Goal: Information Seeking & Learning: Compare options

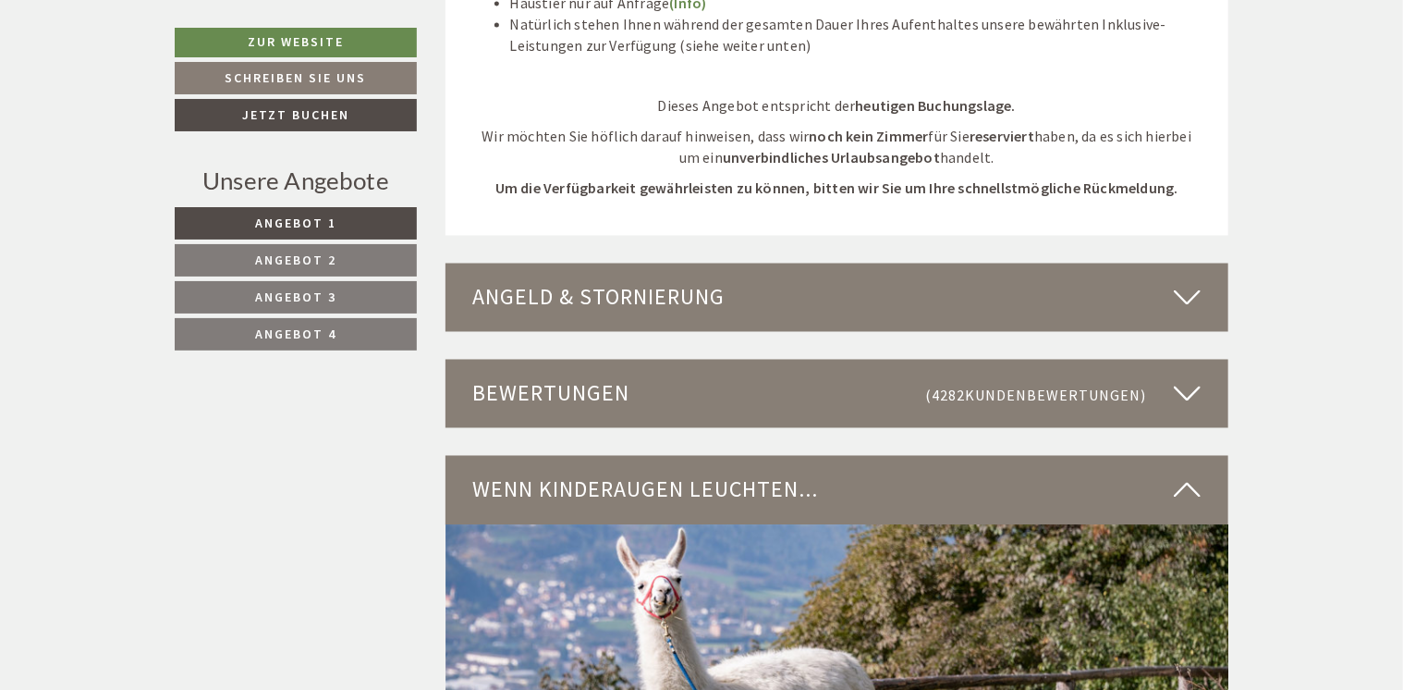
scroll to position [4992, 0]
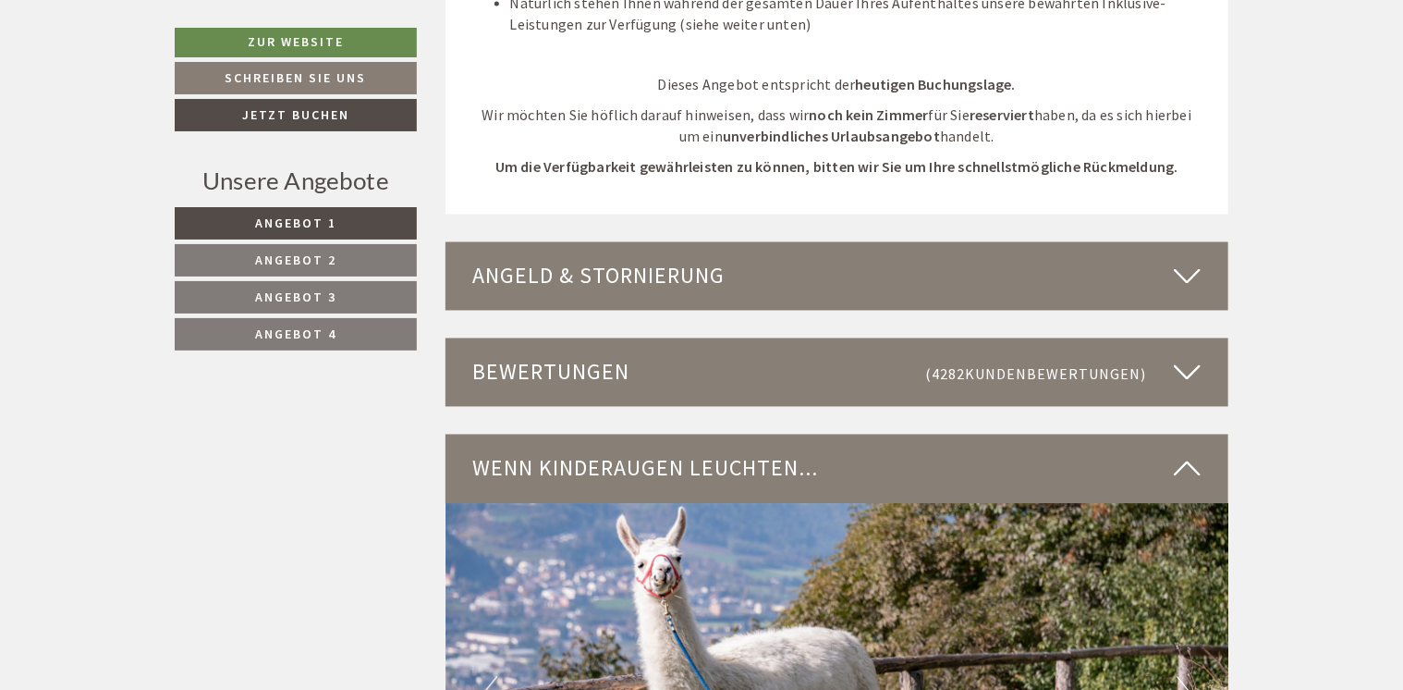
click at [1186, 262] on icon at bounding box center [1187, 276] width 27 height 31
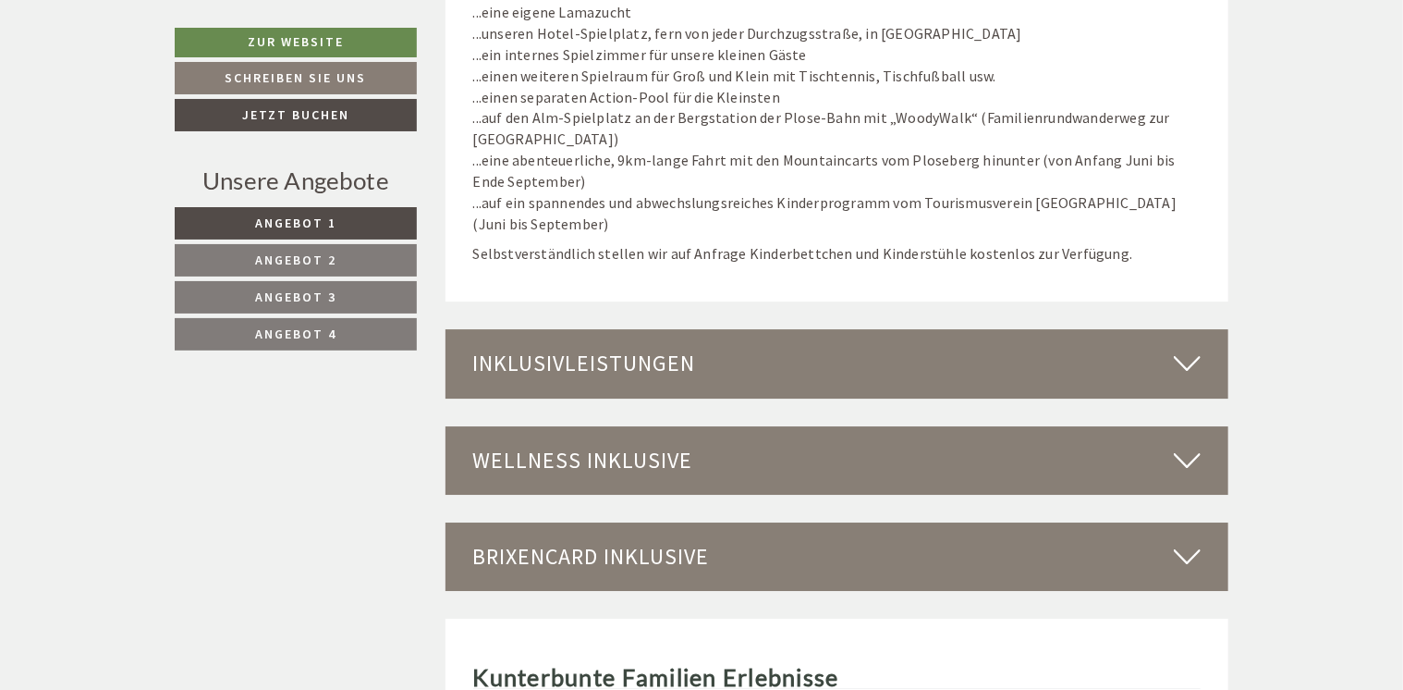
scroll to position [6379, 0]
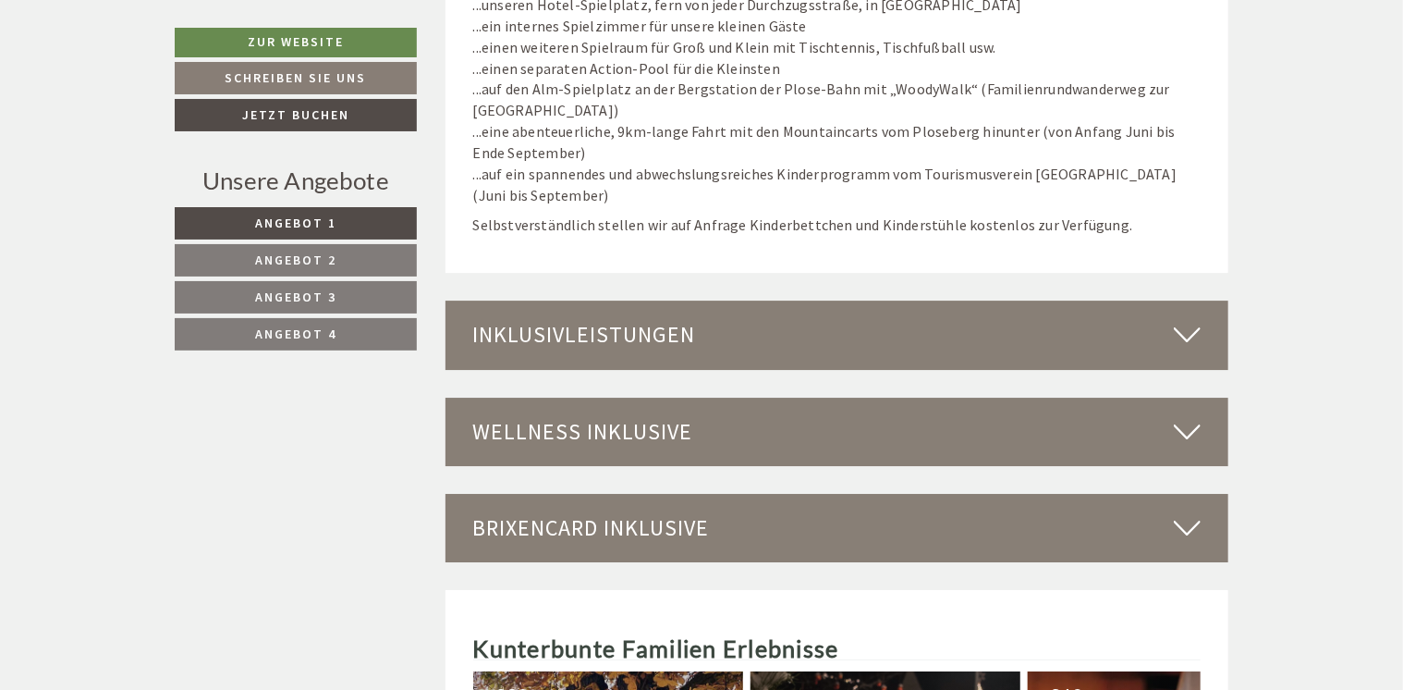
click at [1160, 340] on div "Inklusivleistungen" at bounding box center [838, 334] width 784 height 68
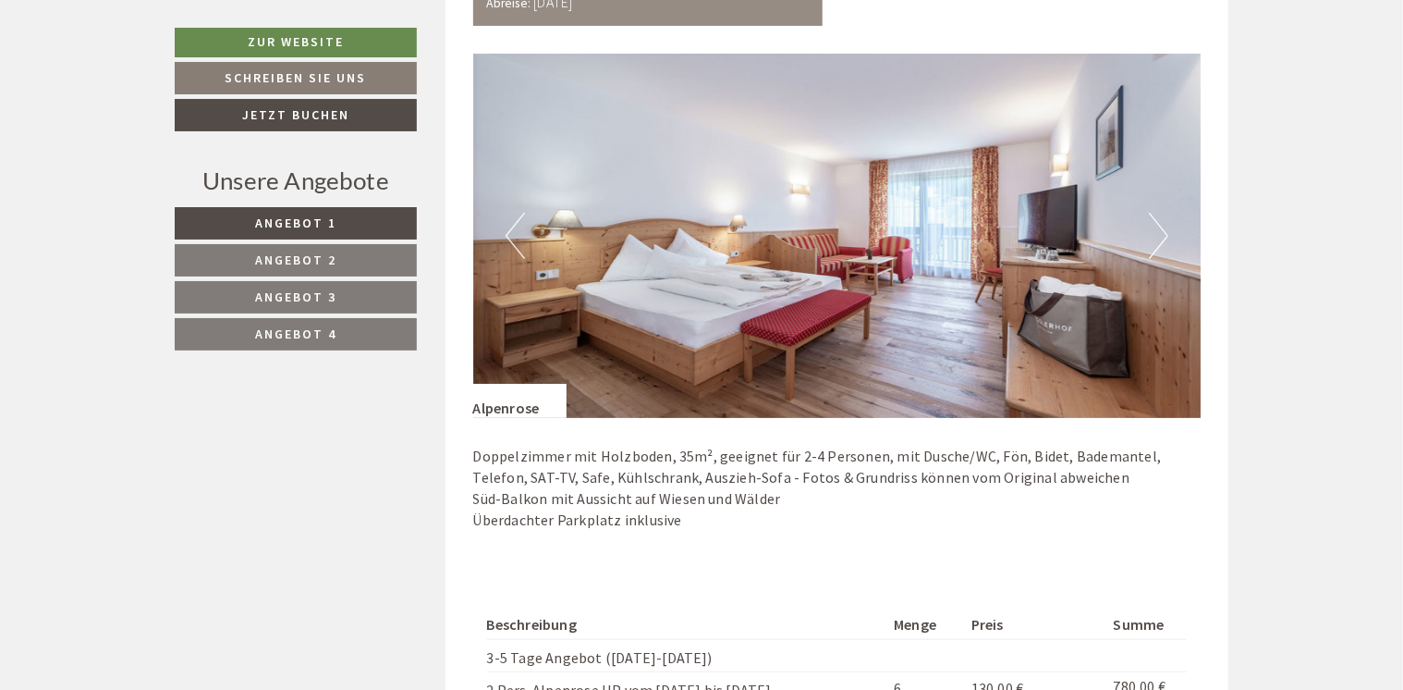
scroll to position [3698, 0]
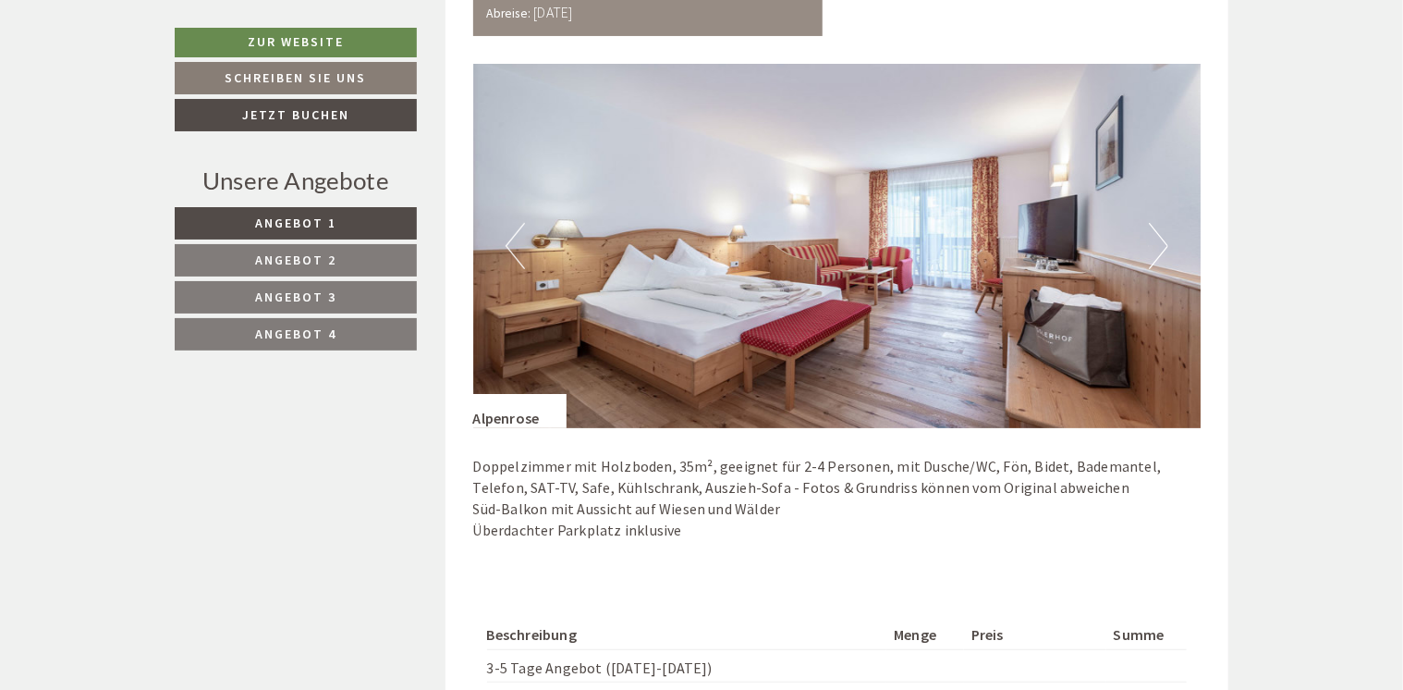
click at [1154, 240] on button "Next" at bounding box center [1158, 246] width 19 height 46
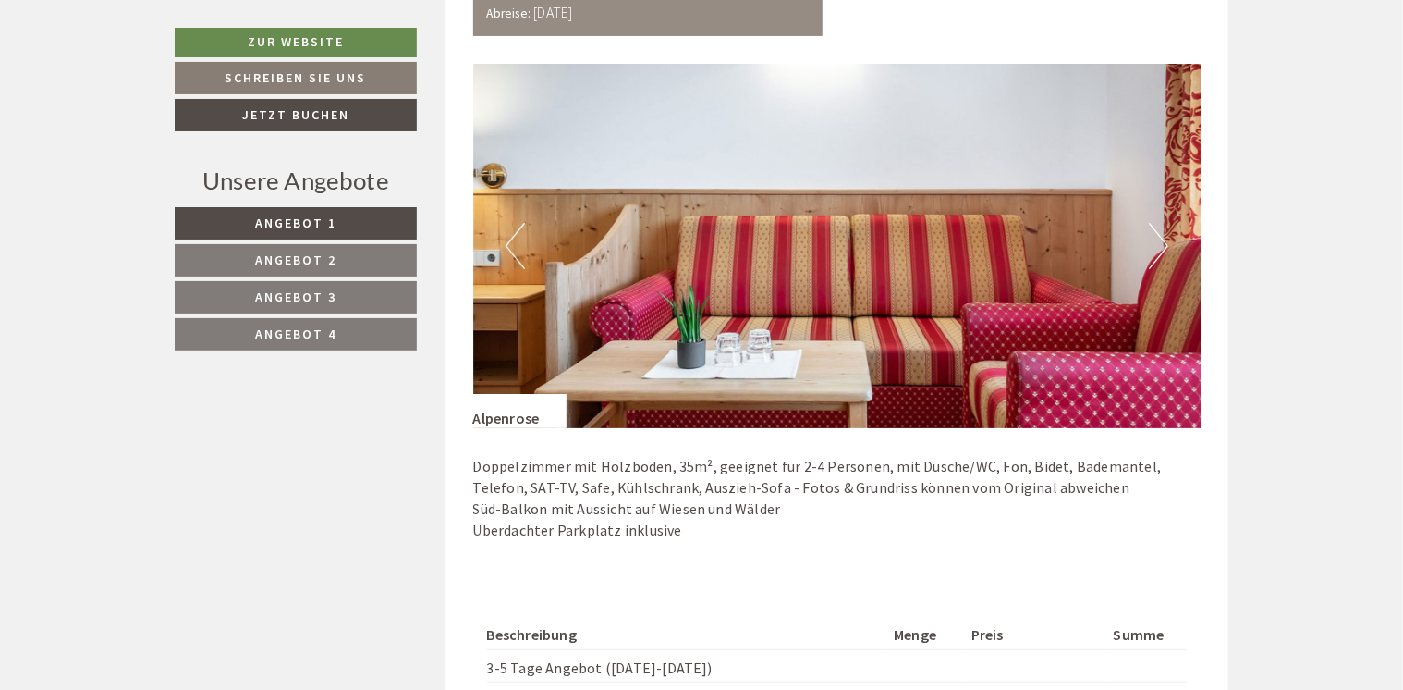
click at [1154, 240] on button "Next" at bounding box center [1158, 246] width 19 height 46
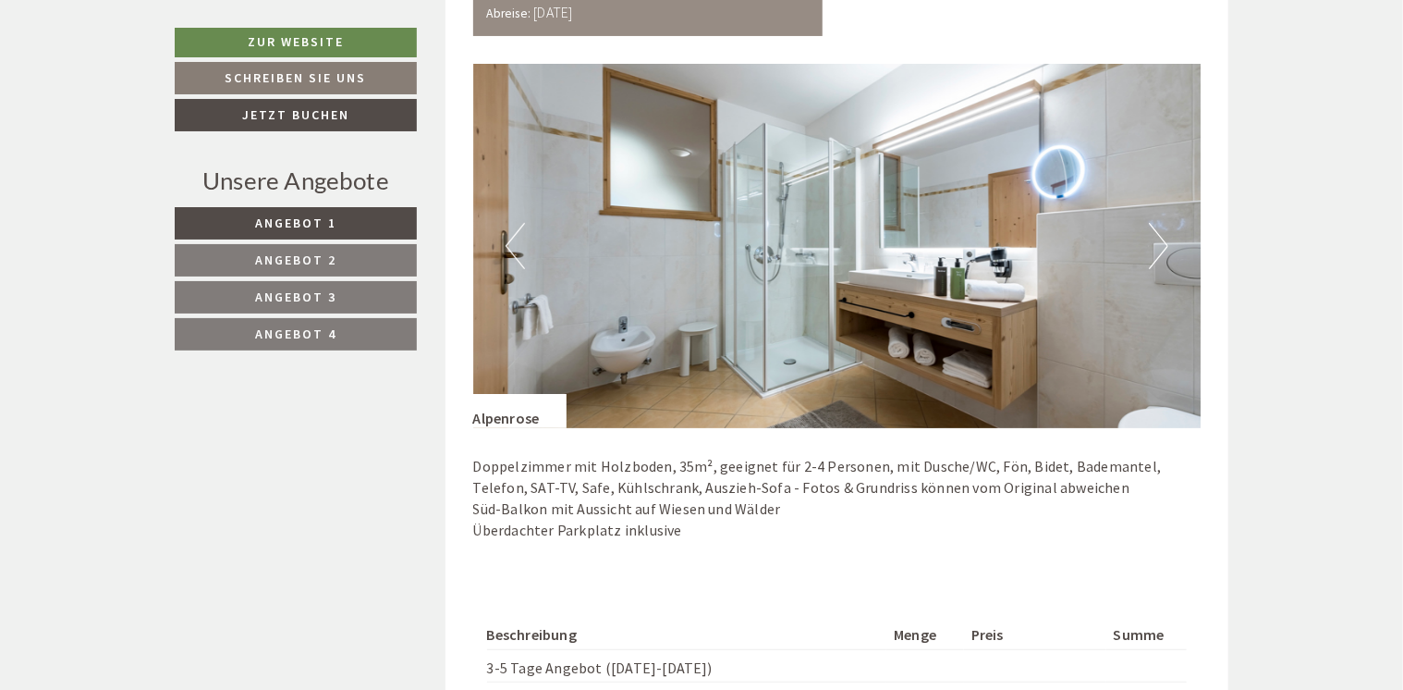
click at [1157, 235] on button "Next" at bounding box center [1158, 246] width 19 height 46
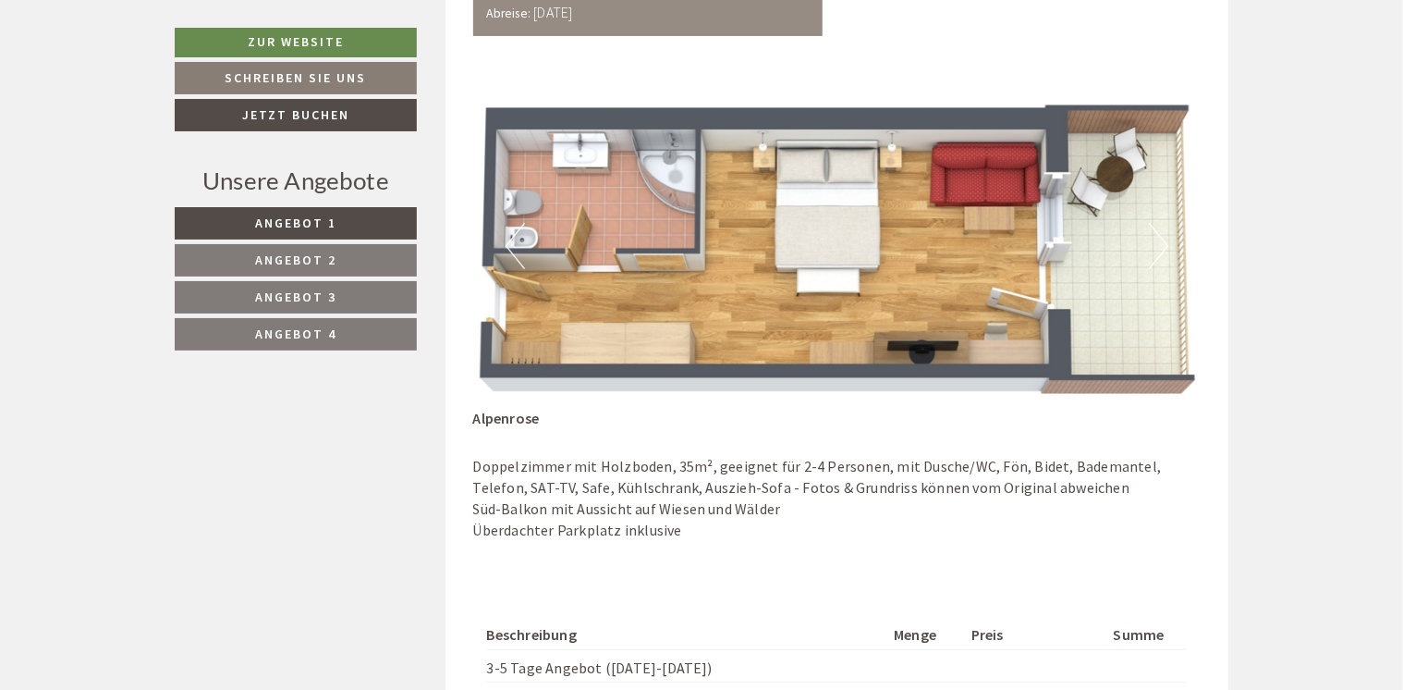
click at [1157, 235] on button "Next" at bounding box center [1158, 246] width 19 height 46
click at [1161, 248] on button "Next" at bounding box center [1158, 246] width 19 height 46
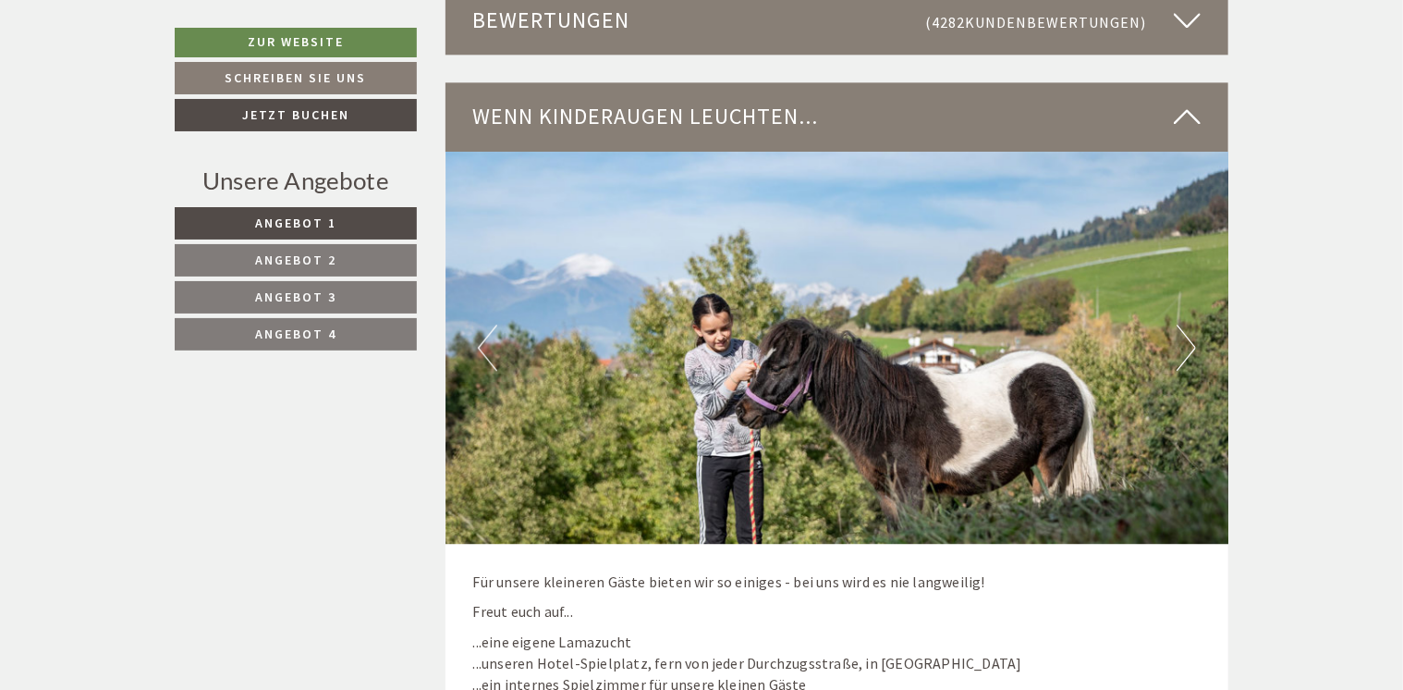
scroll to position [5732, 0]
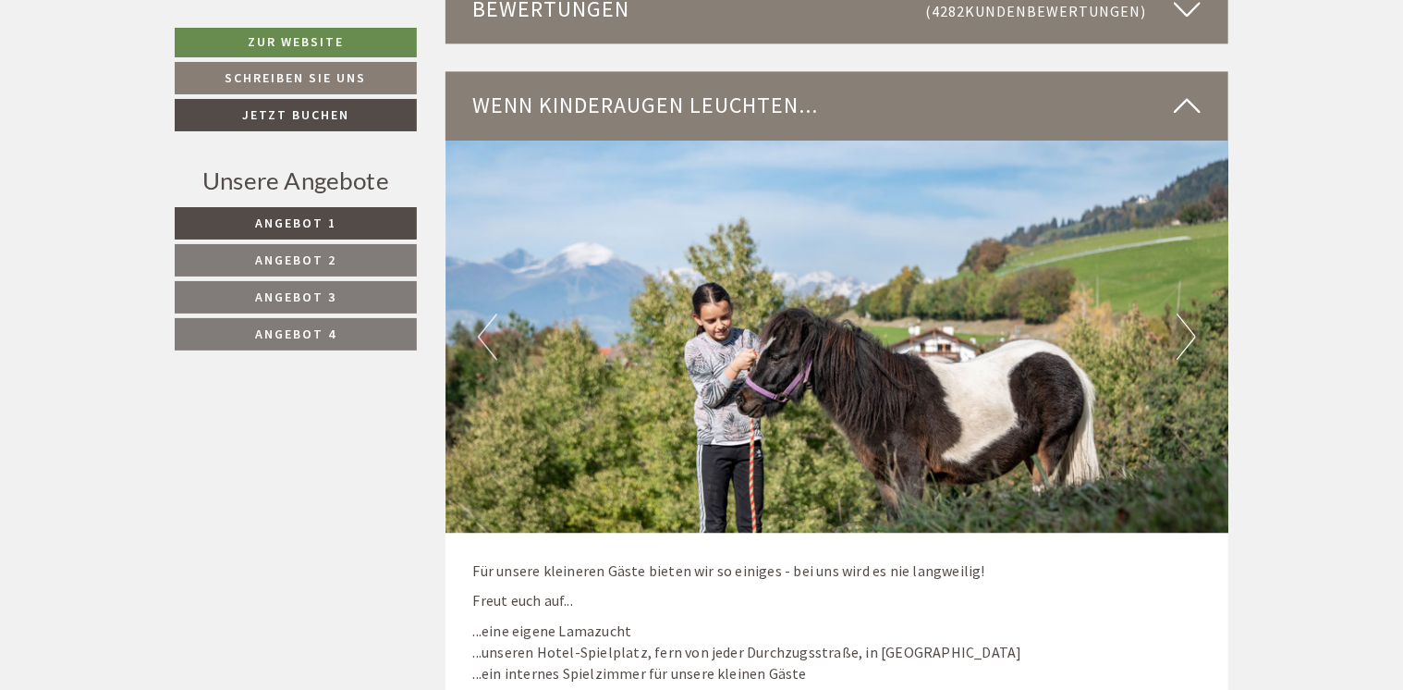
click at [1170, 325] on img at bounding box center [838, 337] width 784 height 392
click at [1185, 333] on button "Next" at bounding box center [1186, 336] width 19 height 46
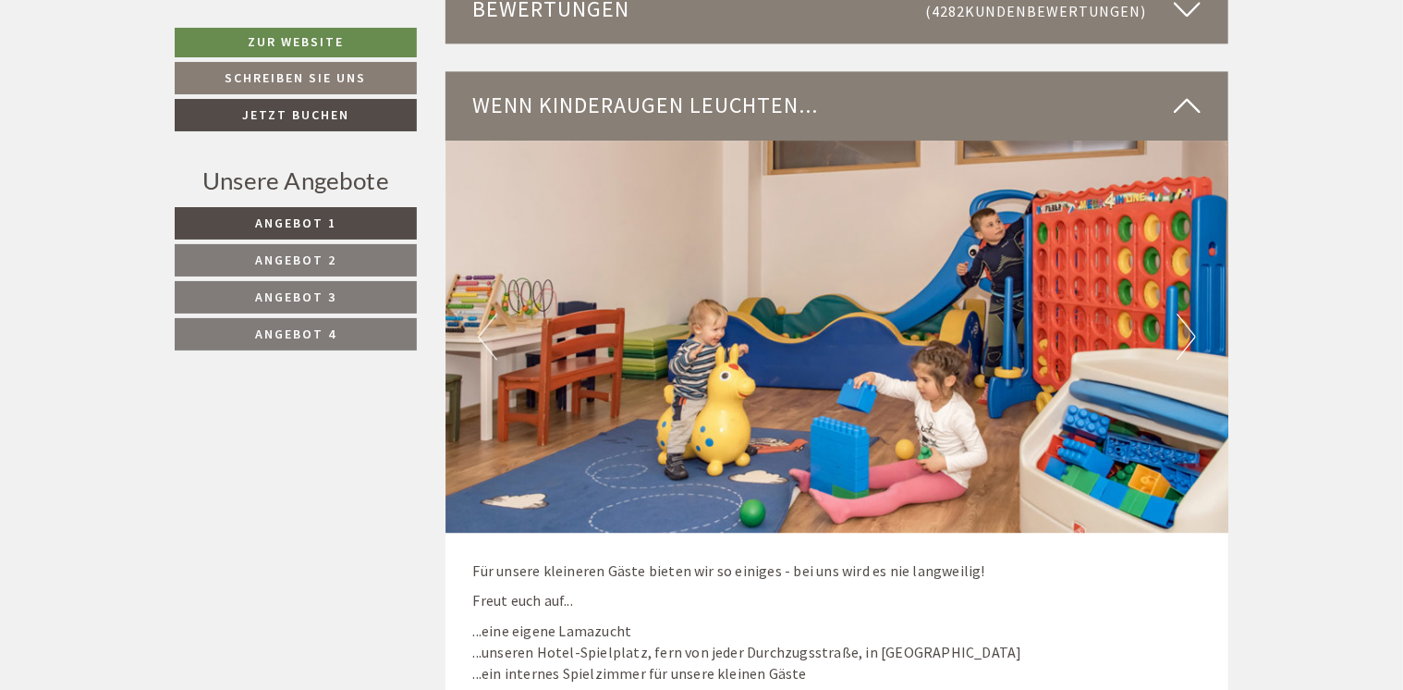
click at [1185, 333] on button "Next" at bounding box center [1186, 336] width 19 height 46
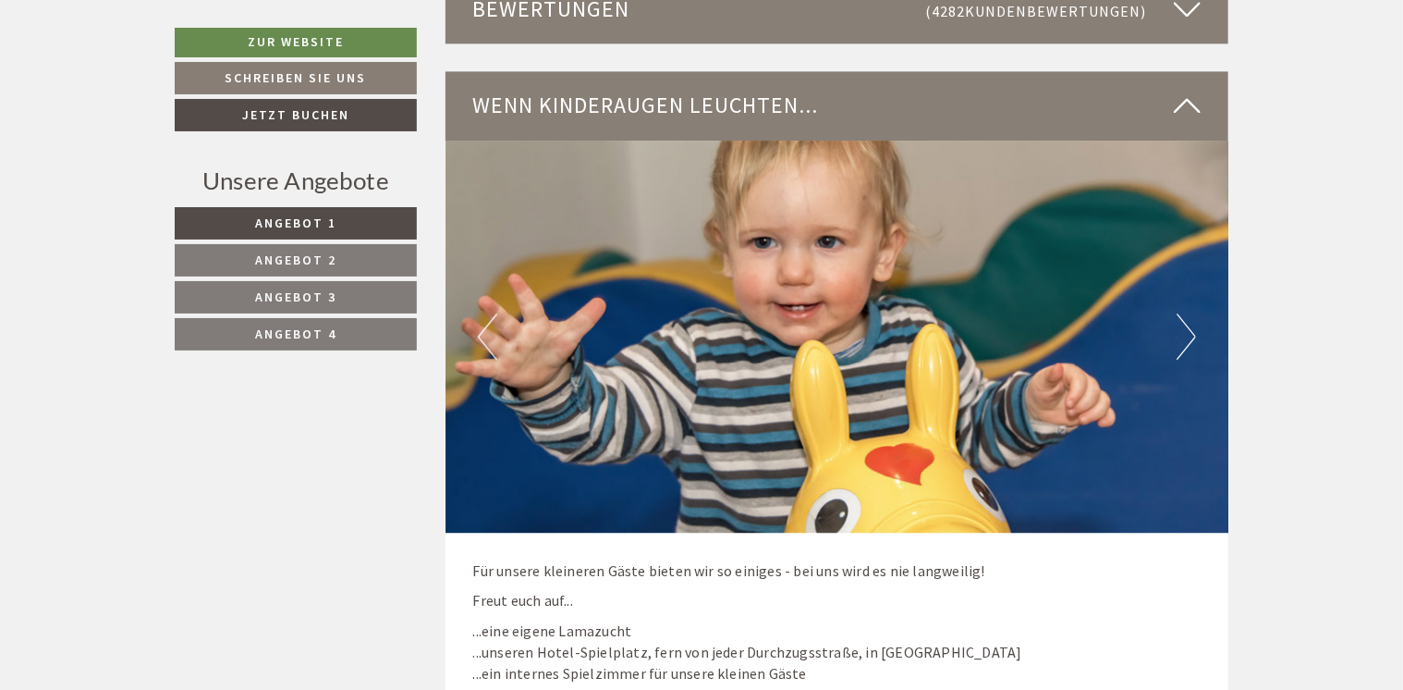
click at [1185, 333] on button "Next" at bounding box center [1186, 336] width 19 height 46
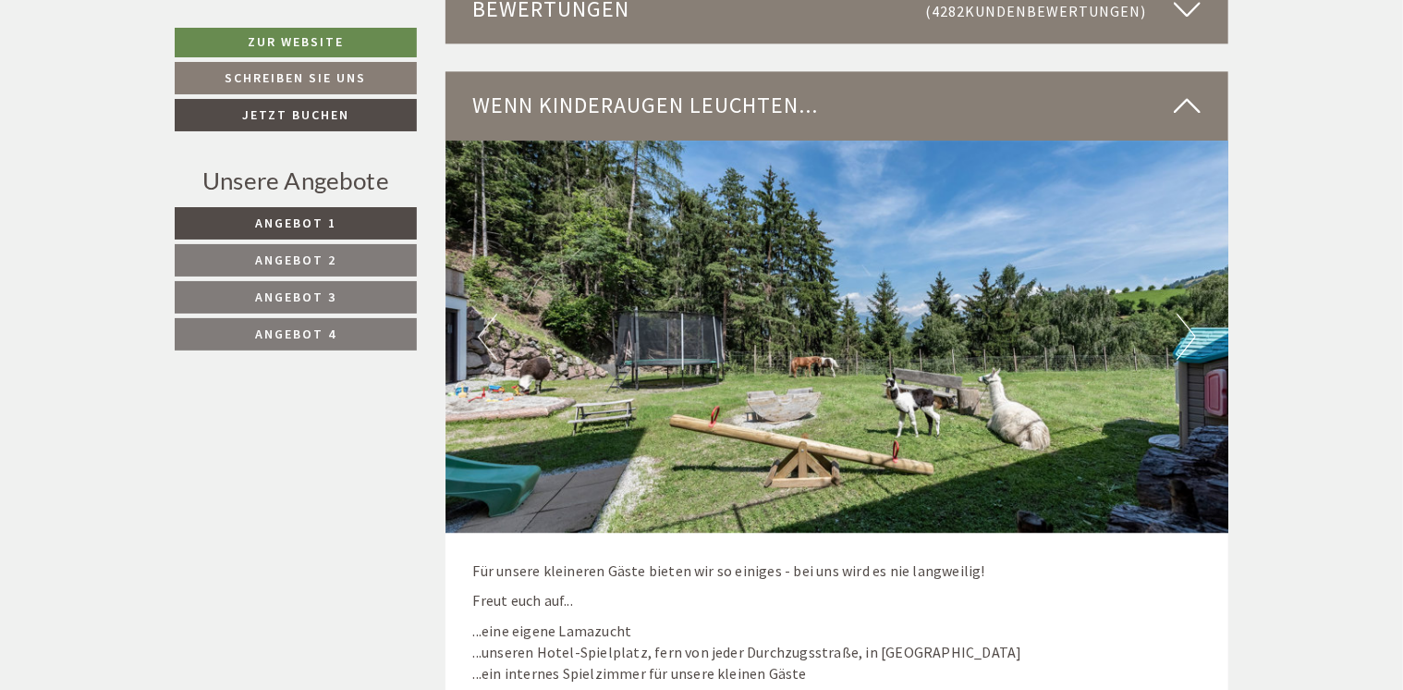
click at [1185, 333] on button "Next" at bounding box center [1186, 336] width 19 height 46
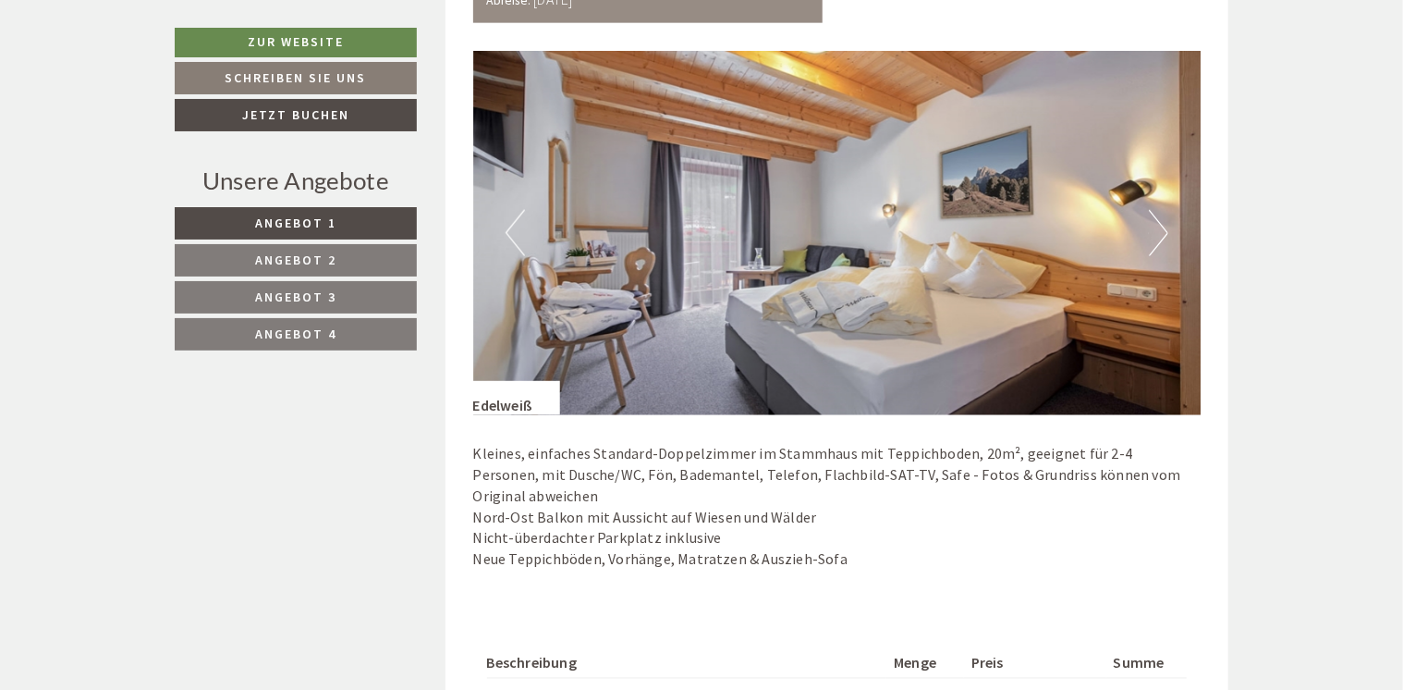
scroll to position [1202, 0]
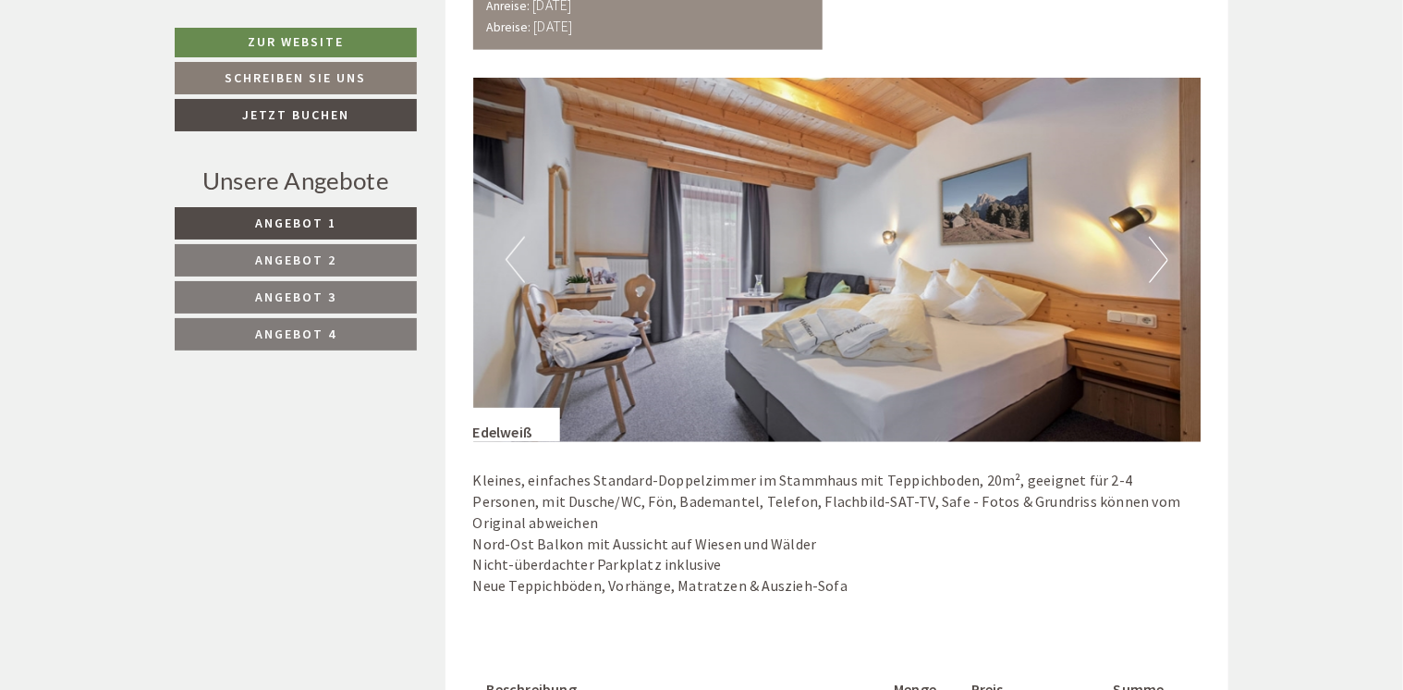
click at [1150, 251] on button "Next" at bounding box center [1158, 260] width 19 height 46
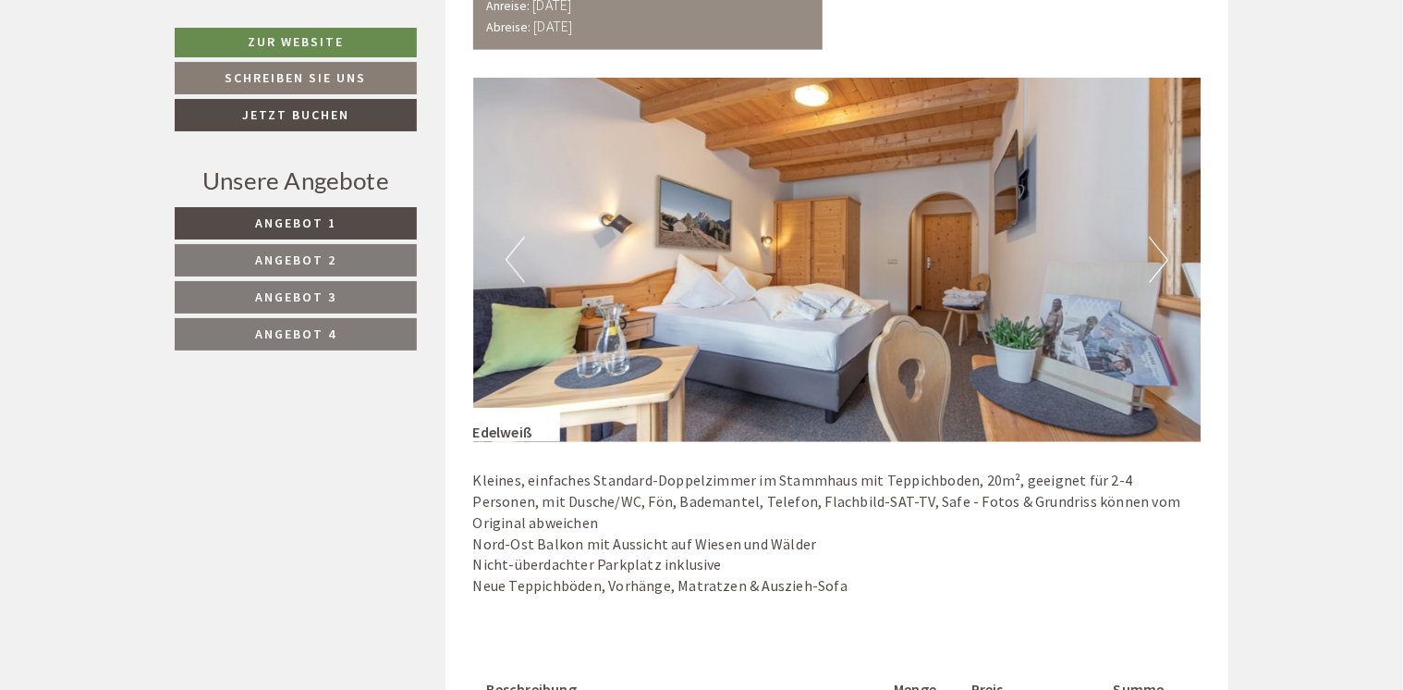
click at [1157, 253] on button "Next" at bounding box center [1158, 260] width 19 height 46
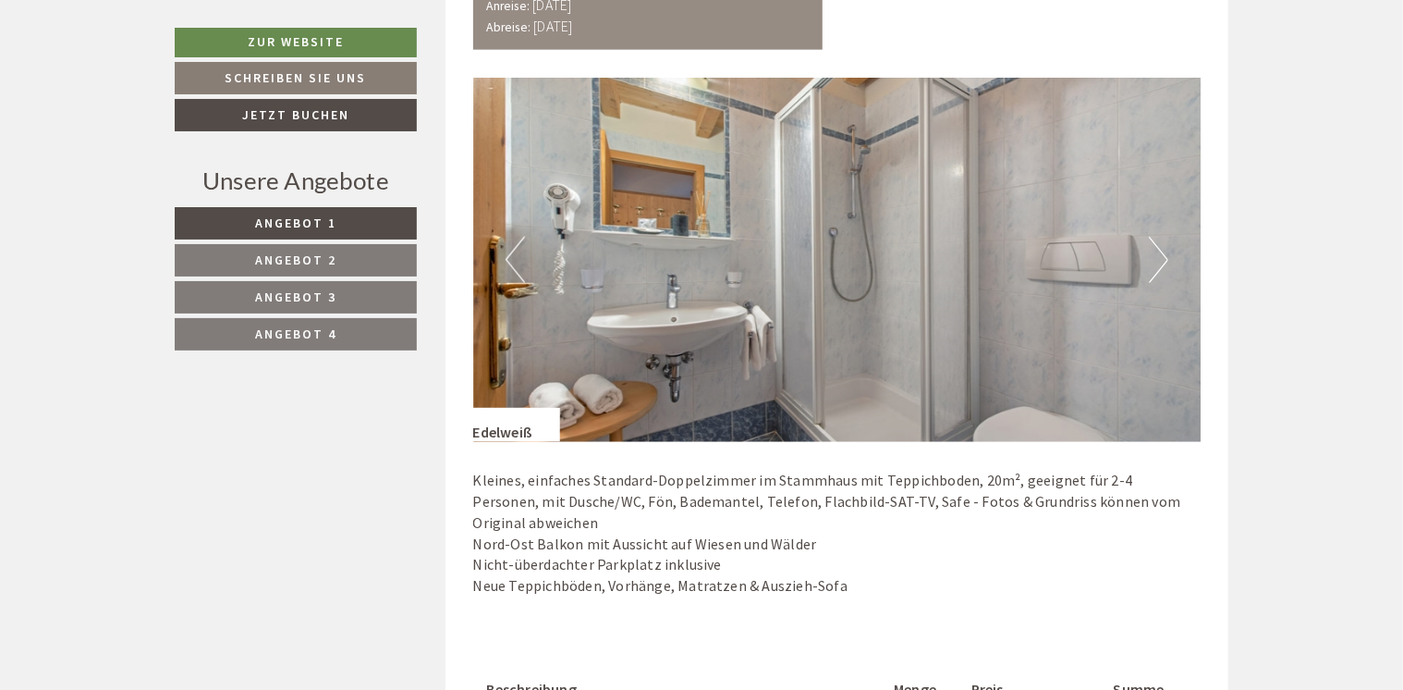
click at [1157, 253] on button "Next" at bounding box center [1158, 260] width 19 height 46
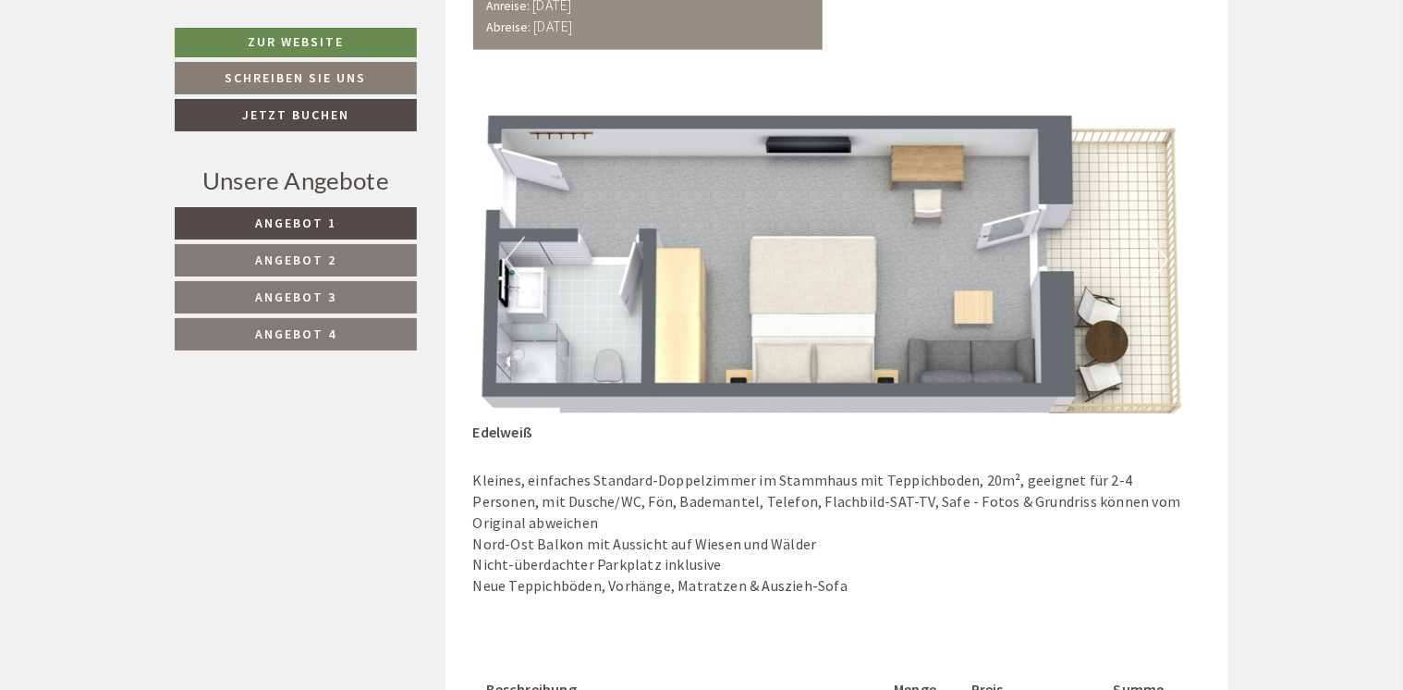
click at [1153, 257] on button "Next" at bounding box center [1158, 260] width 19 height 46
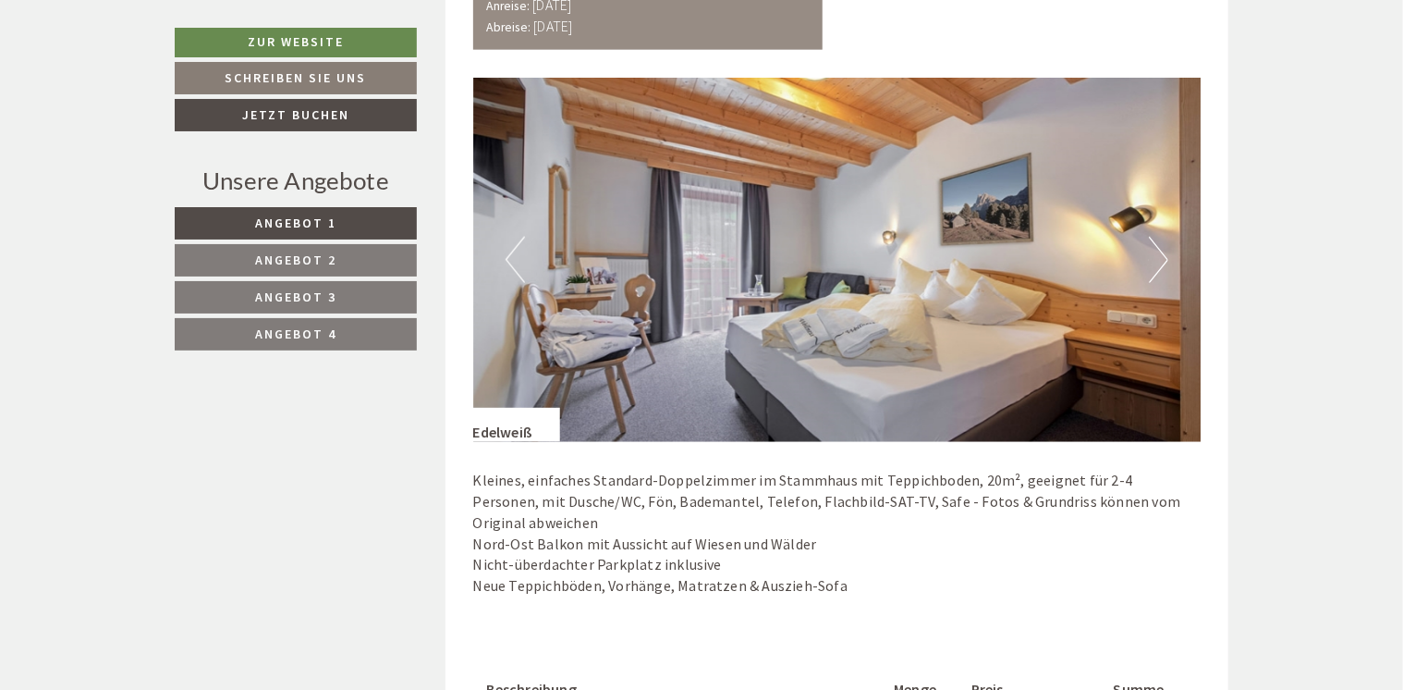
click at [1153, 257] on button "Next" at bounding box center [1158, 260] width 19 height 46
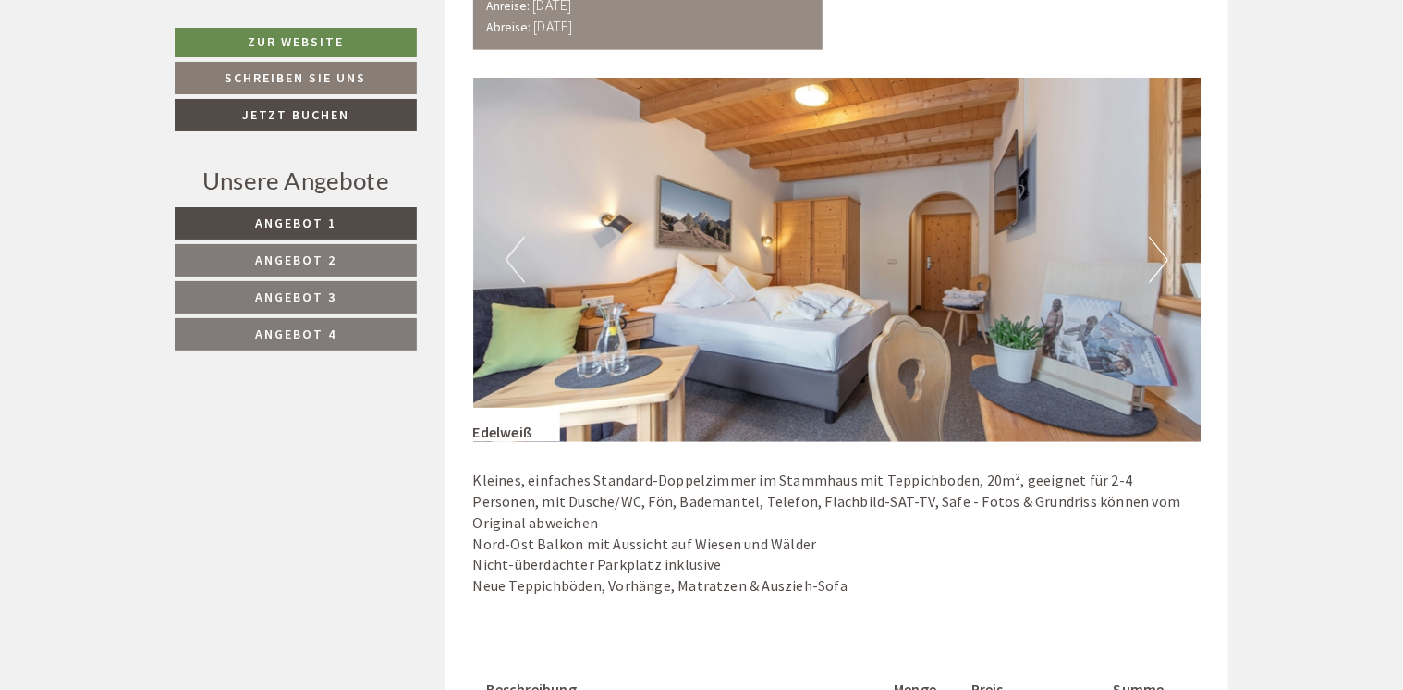
click at [1153, 257] on button "Next" at bounding box center [1158, 260] width 19 height 46
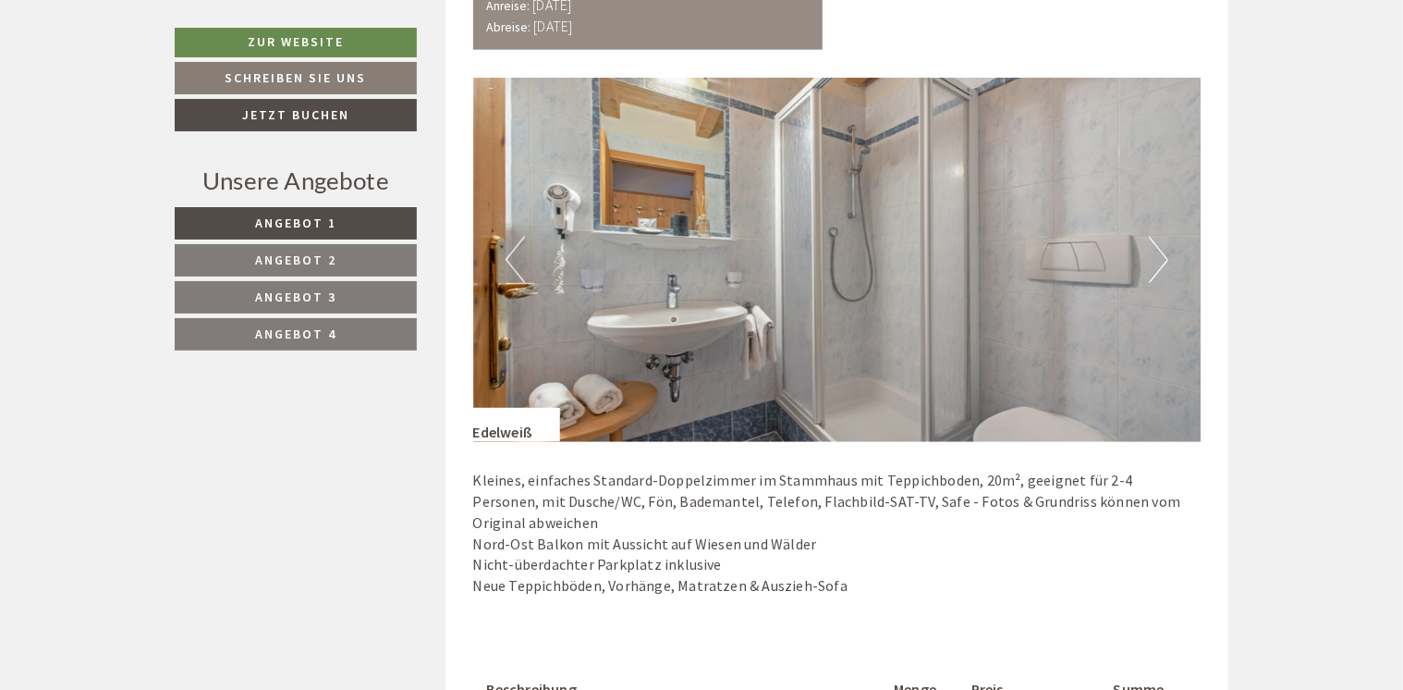
click at [1153, 257] on button "Next" at bounding box center [1158, 260] width 19 height 46
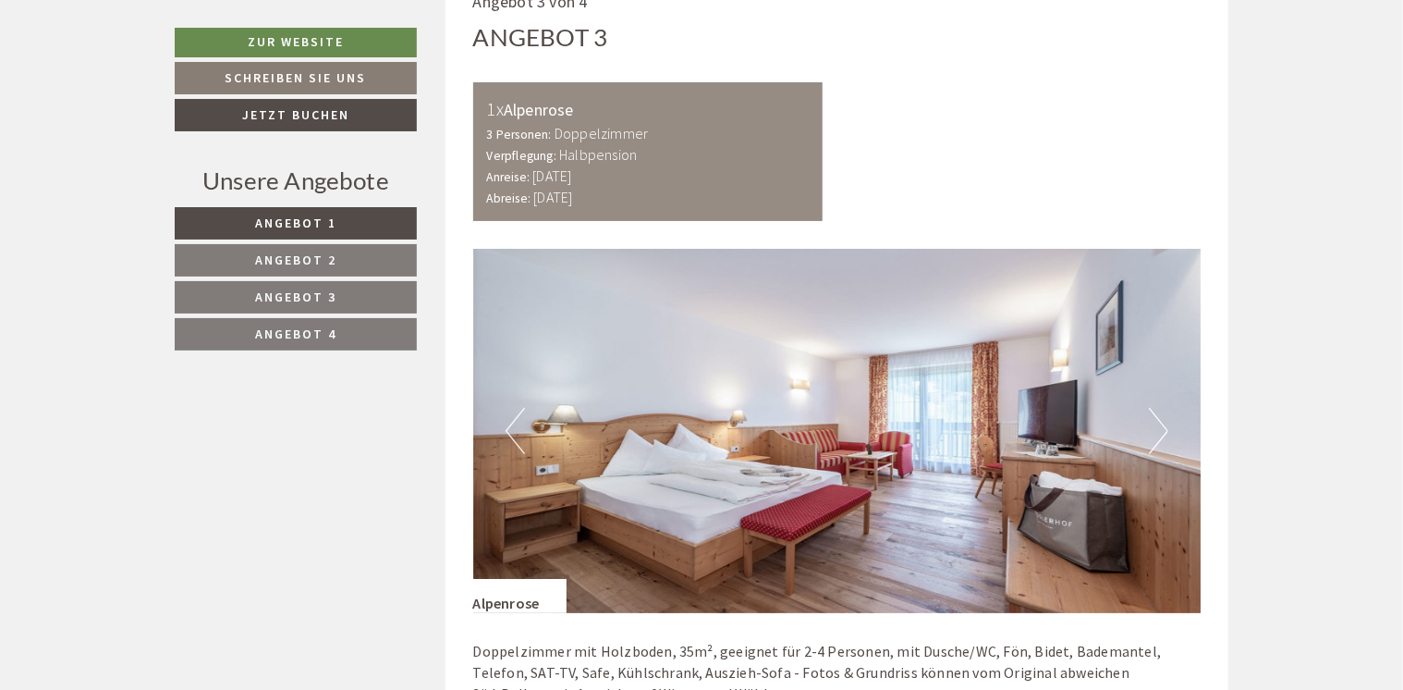
scroll to position [3606, 0]
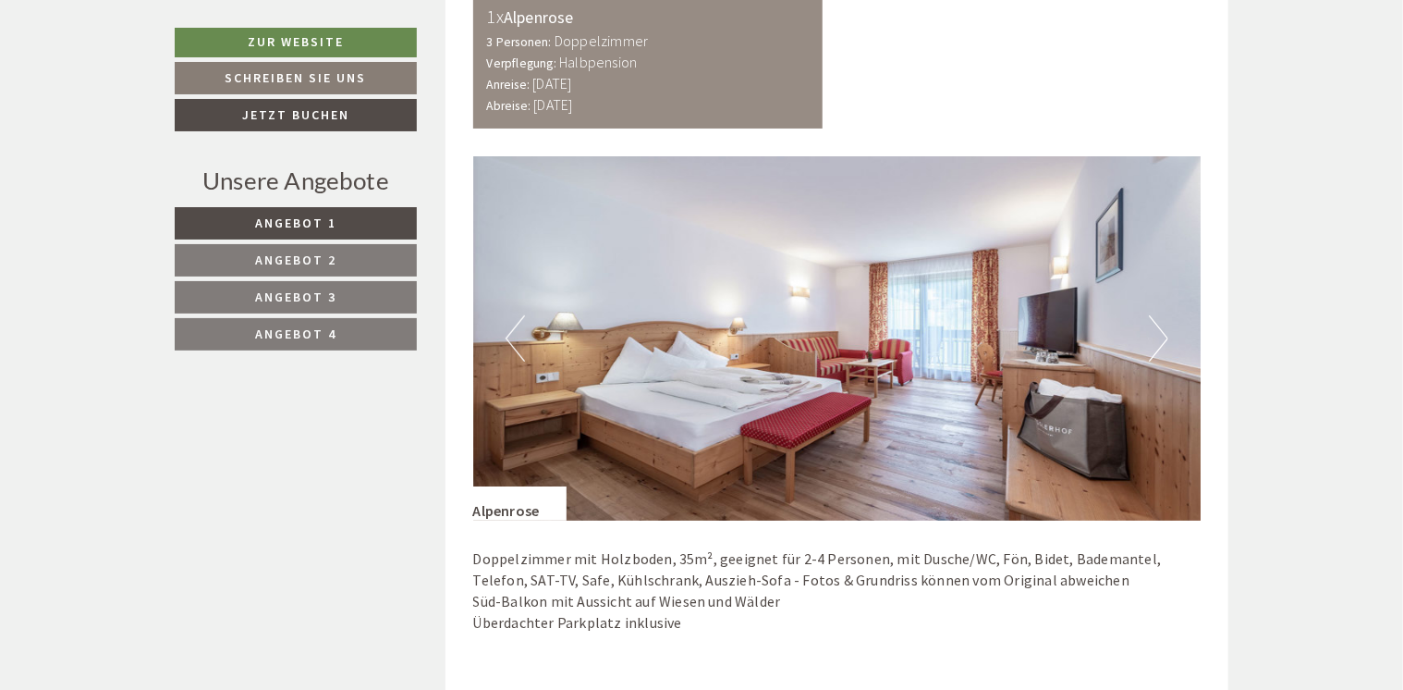
click at [1146, 329] on img at bounding box center [837, 338] width 729 height 364
click at [1157, 341] on button "Next" at bounding box center [1158, 338] width 19 height 46
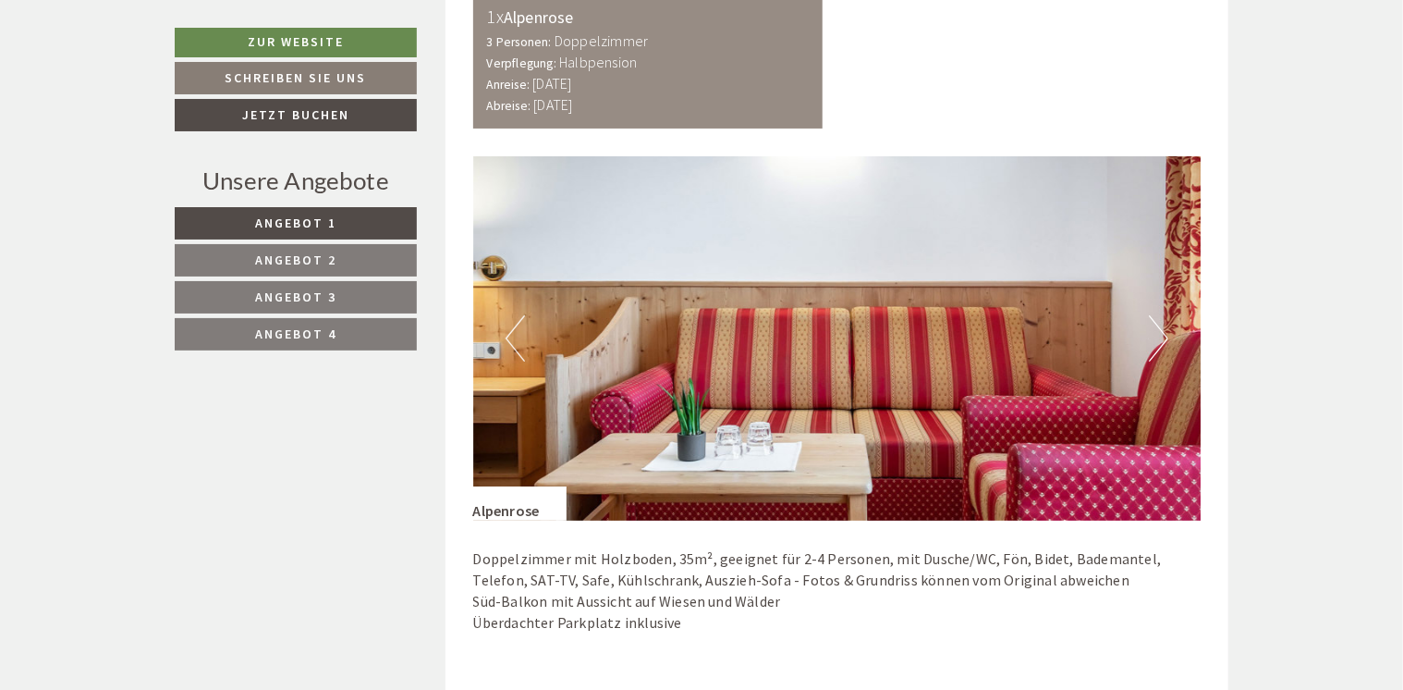
click at [1169, 333] on button "Next" at bounding box center [1158, 338] width 19 height 46
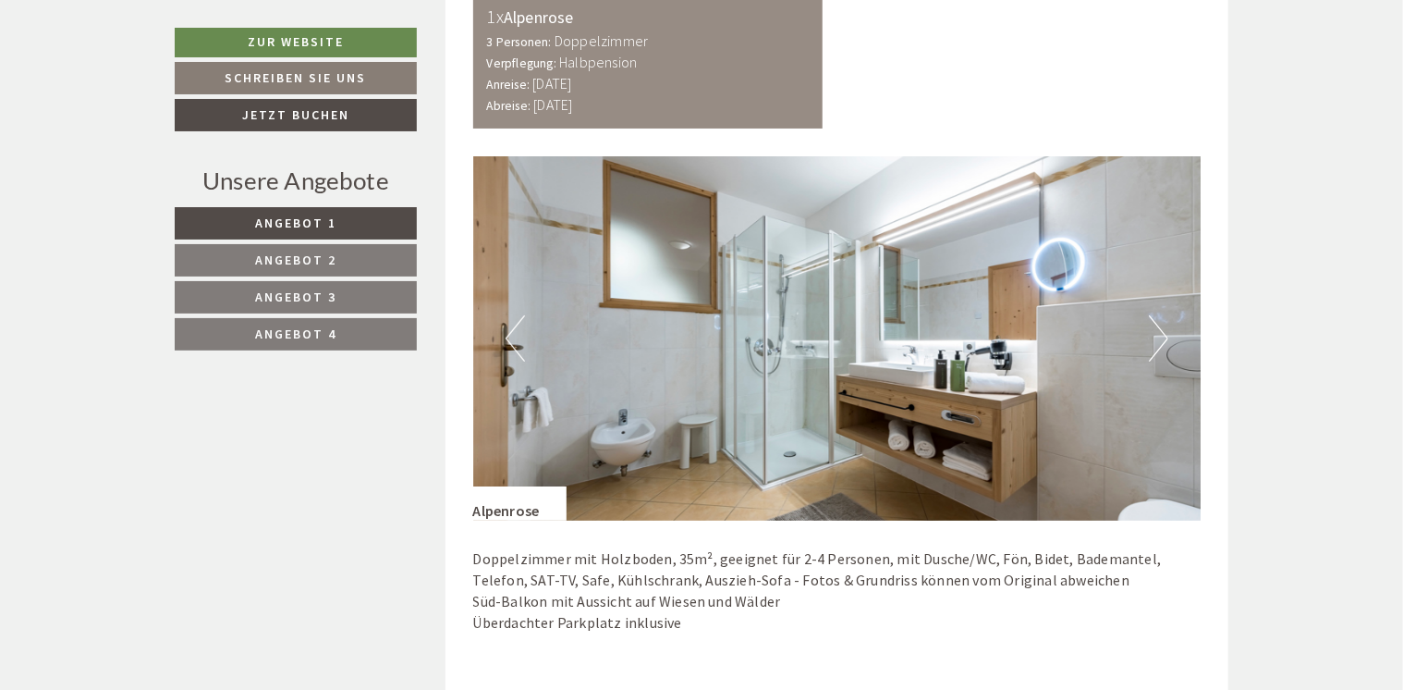
click at [1169, 333] on button "Next" at bounding box center [1158, 338] width 19 height 46
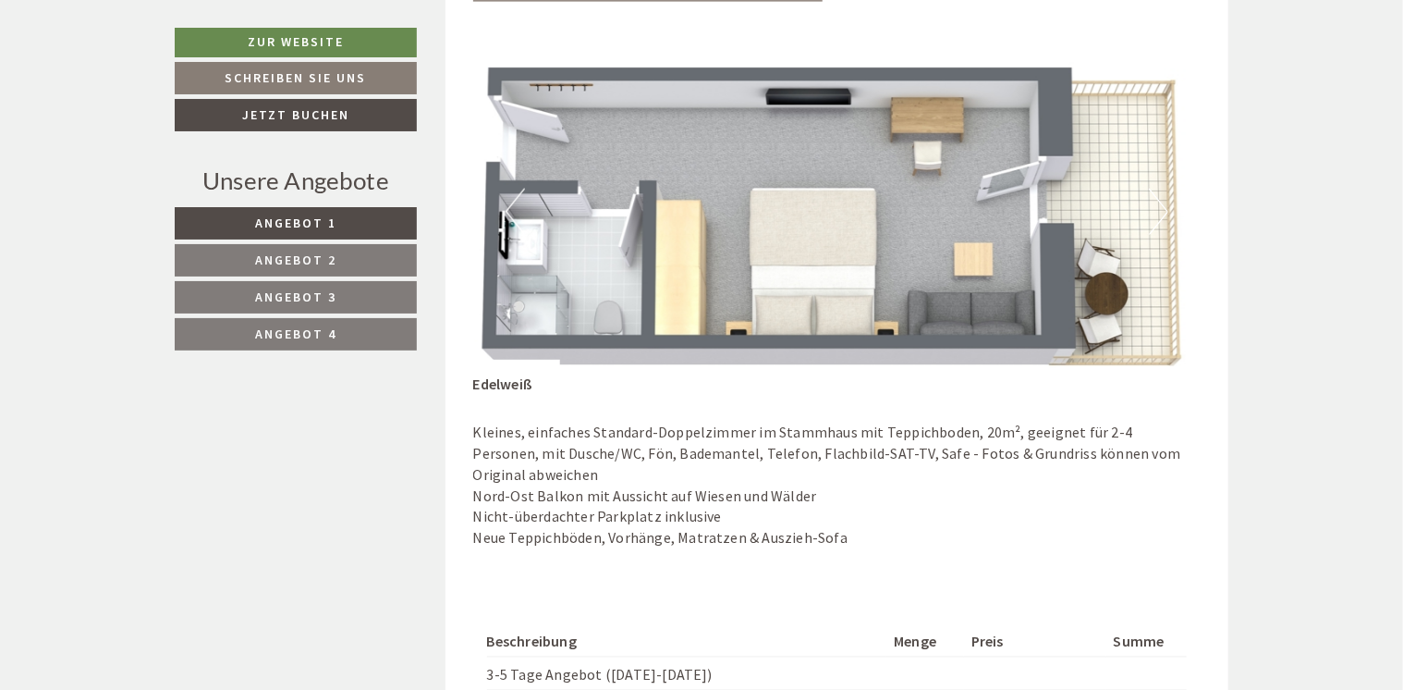
scroll to position [1294, 0]
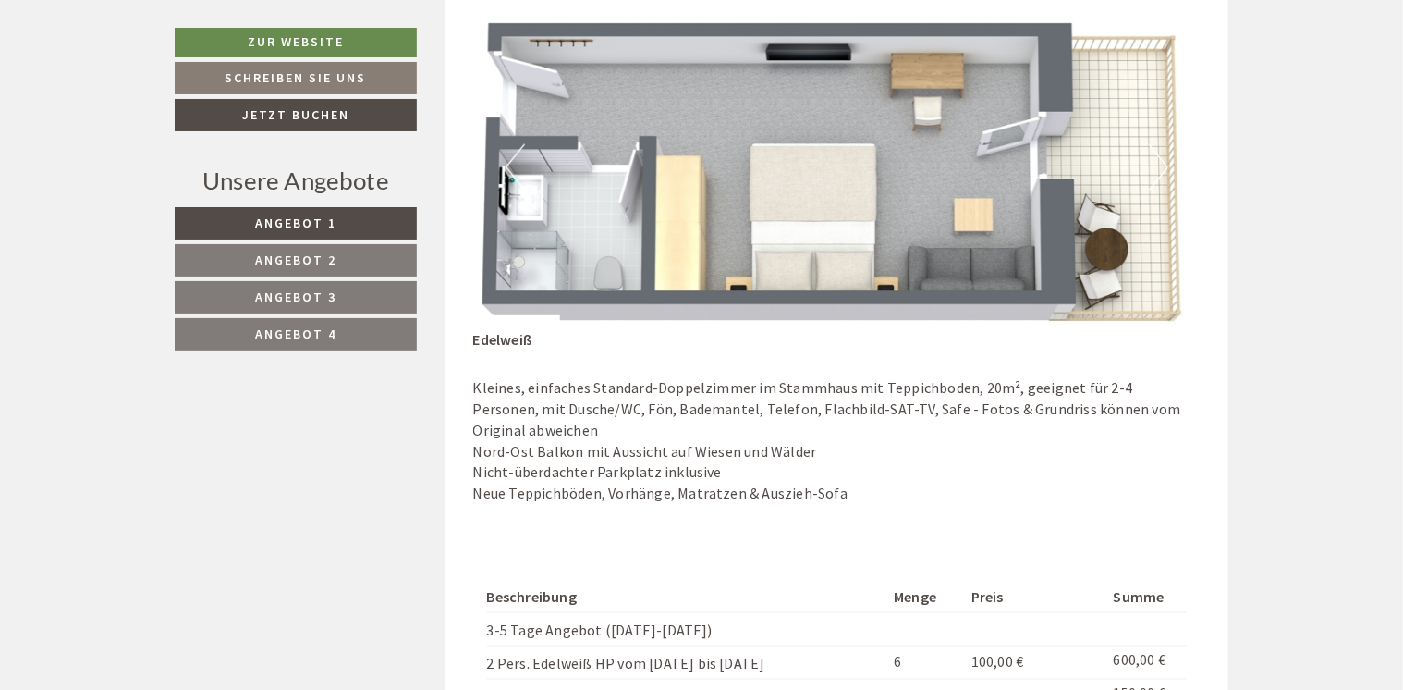
click at [1154, 163] on button "Next" at bounding box center [1158, 167] width 19 height 46
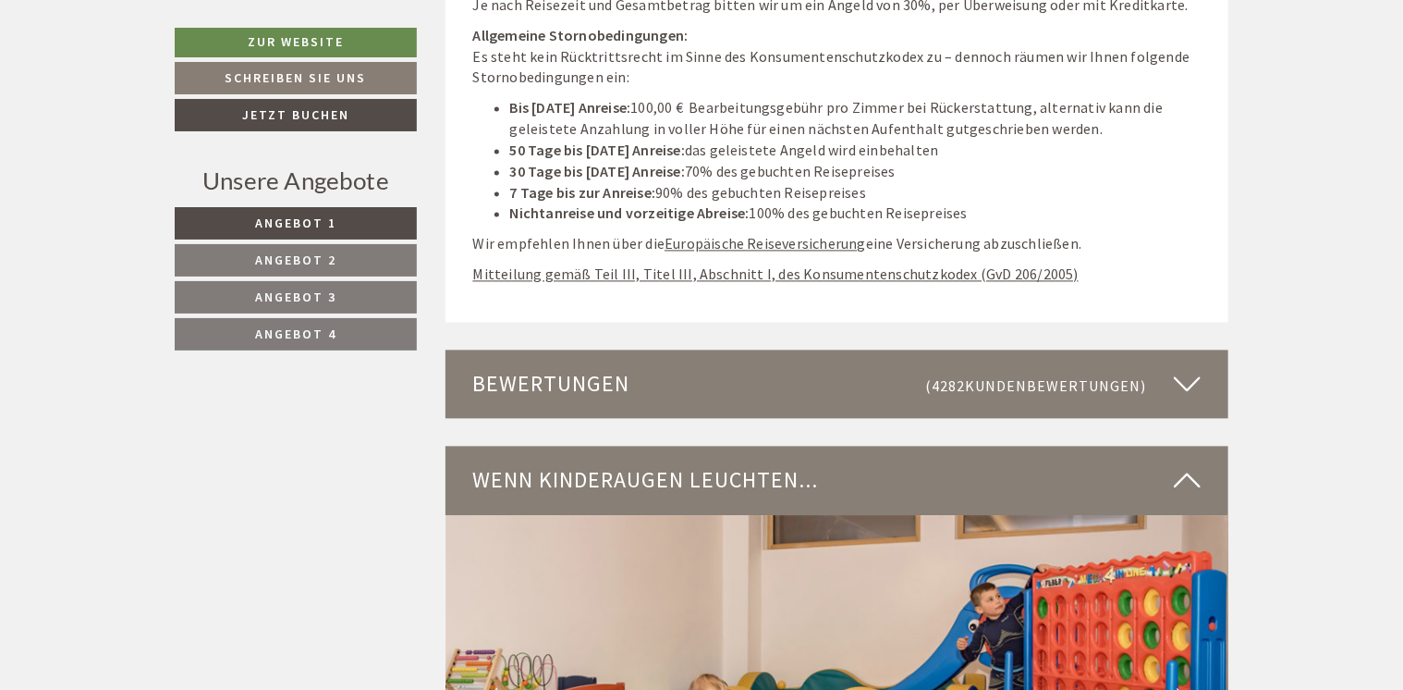
scroll to position [5177, 0]
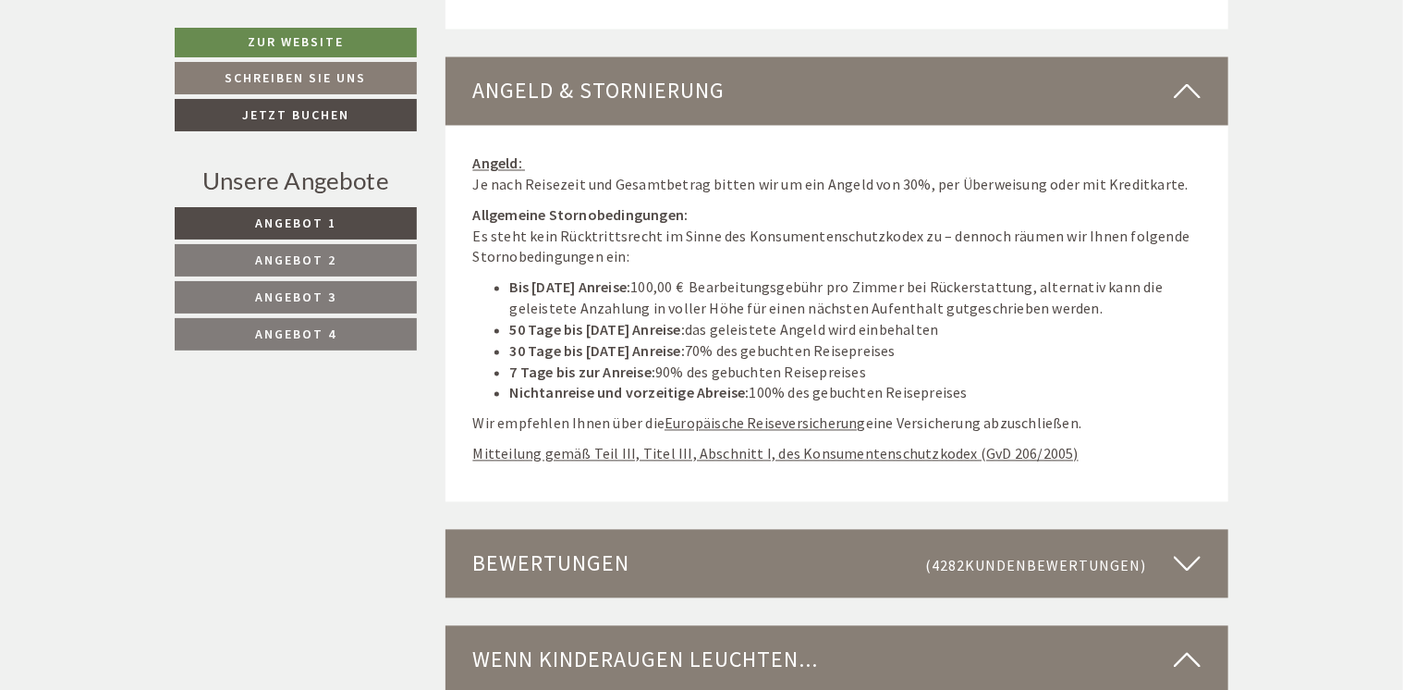
click at [263, 332] on span "Angebot 4" at bounding box center [295, 333] width 81 height 17
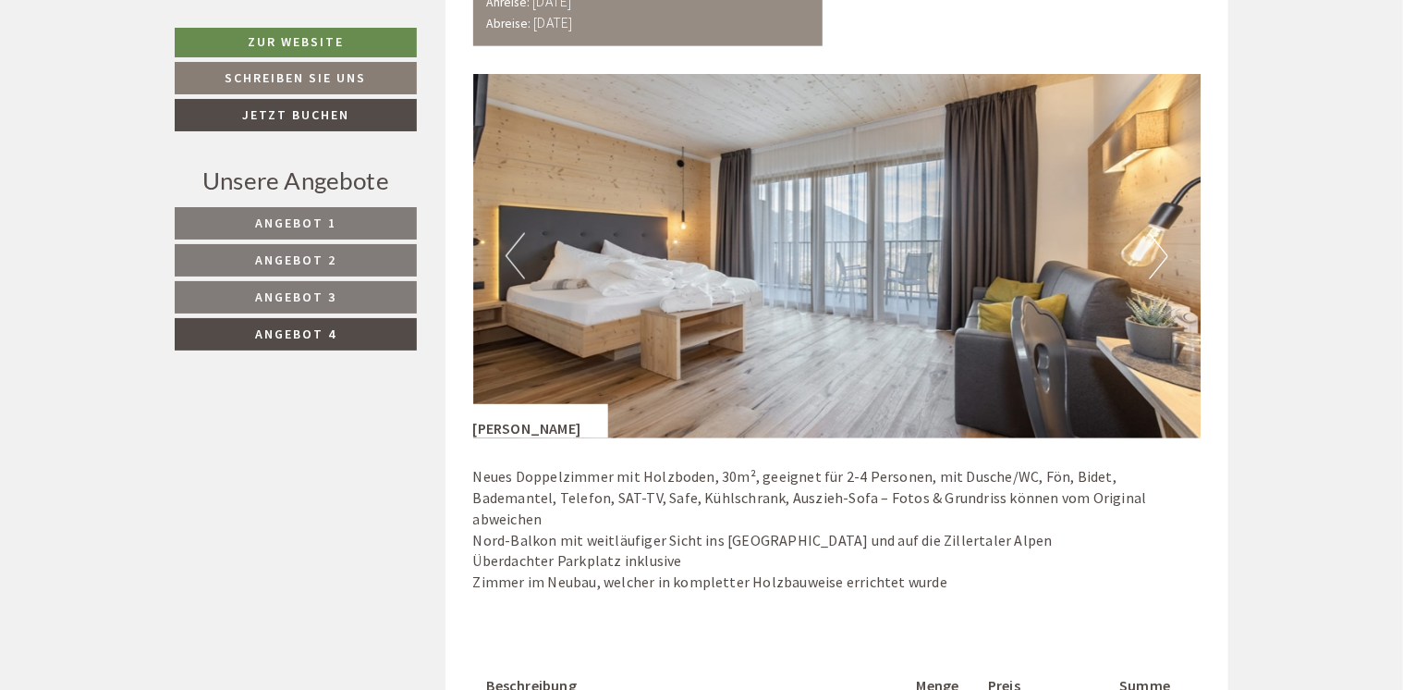
scroll to position [1178, 0]
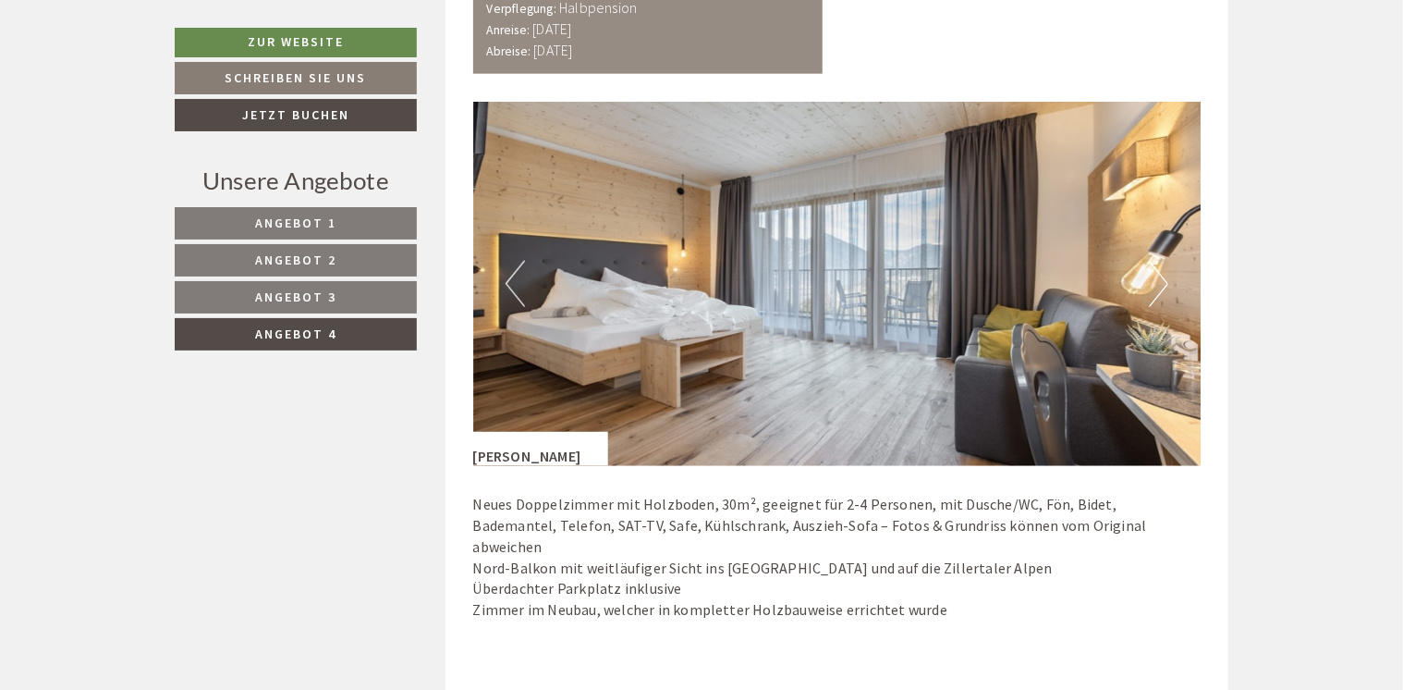
click at [1152, 279] on button "Next" at bounding box center [1158, 284] width 19 height 46
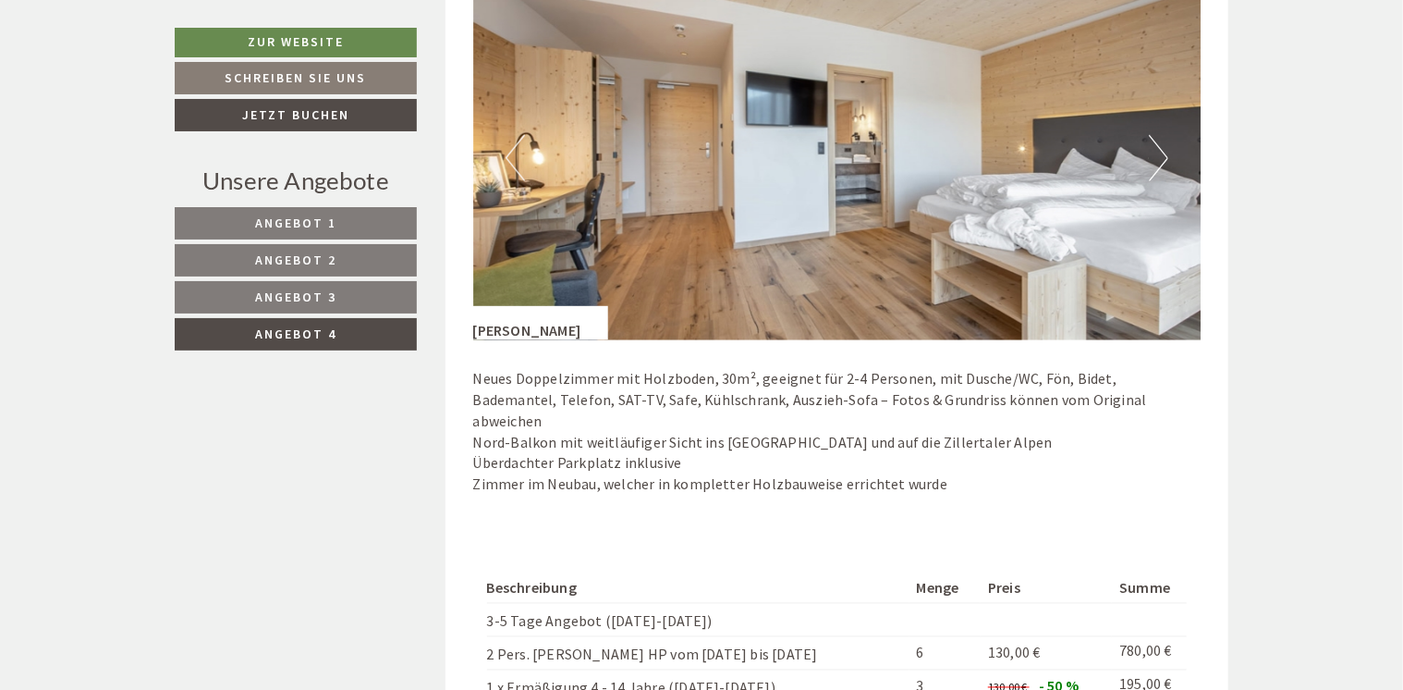
scroll to position [1270, 0]
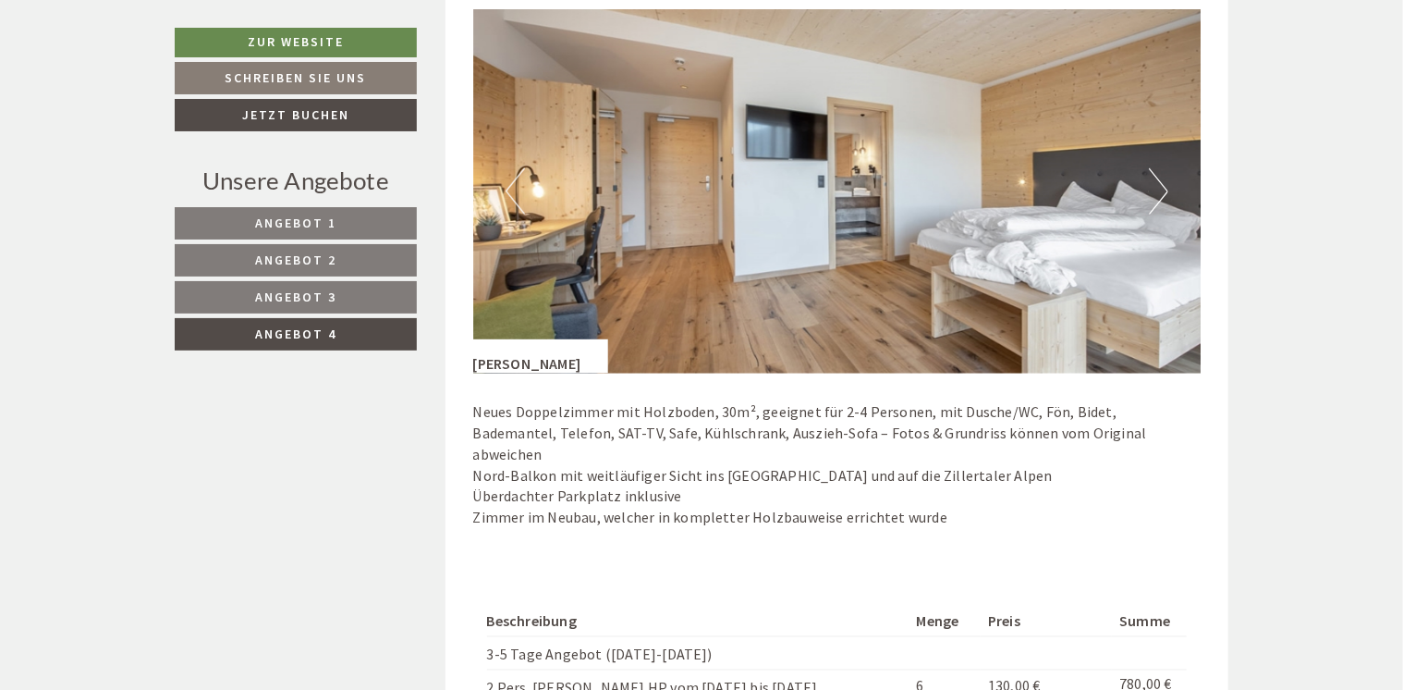
click at [1145, 187] on img at bounding box center [837, 191] width 729 height 364
click at [1168, 187] on button "Next" at bounding box center [1158, 191] width 19 height 46
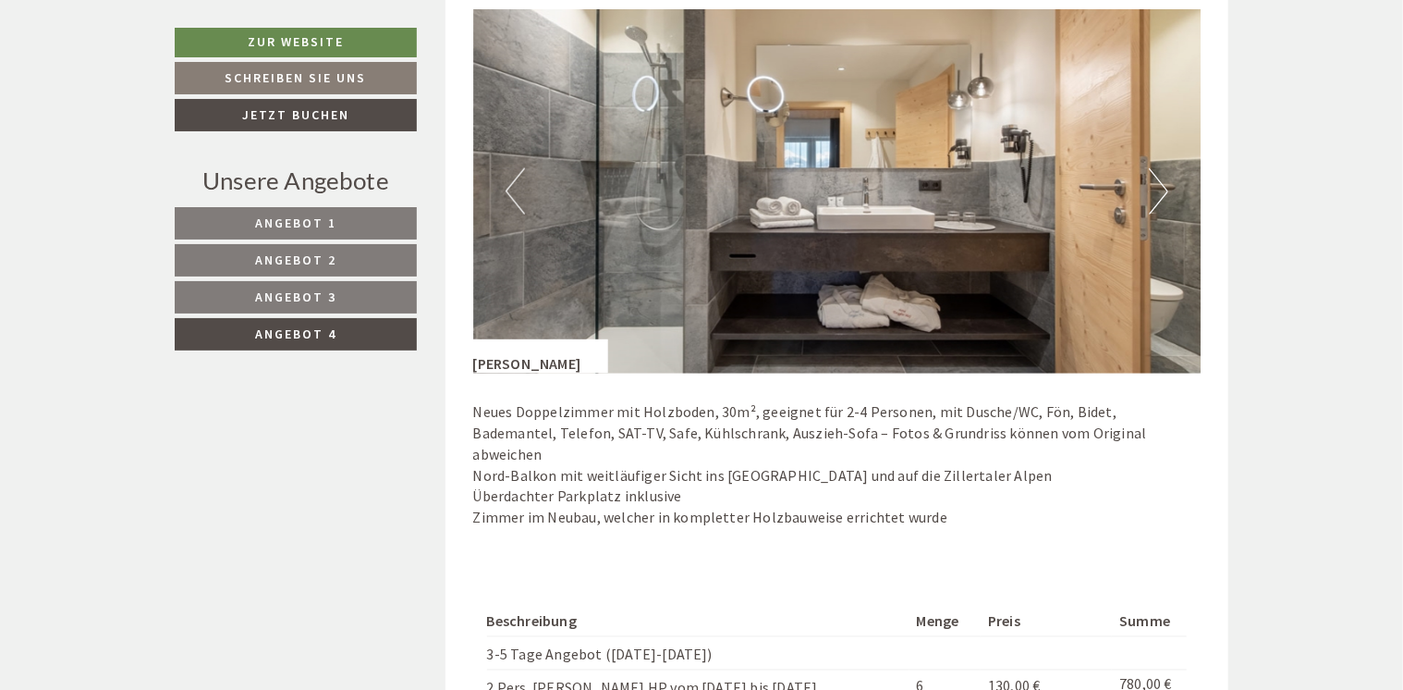
click at [1168, 187] on button "Next" at bounding box center [1158, 191] width 19 height 46
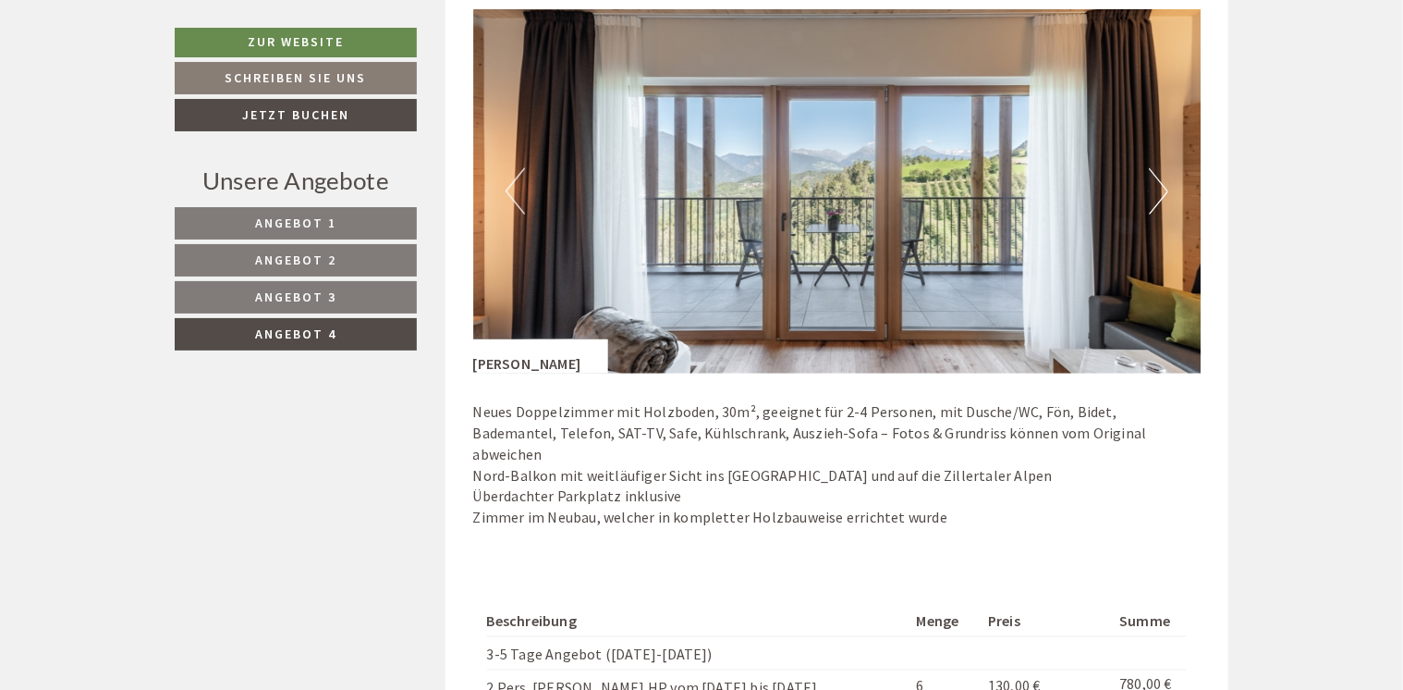
click at [1168, 187] on button "Next" at bounding box center [1158, 191] width 19 height 46
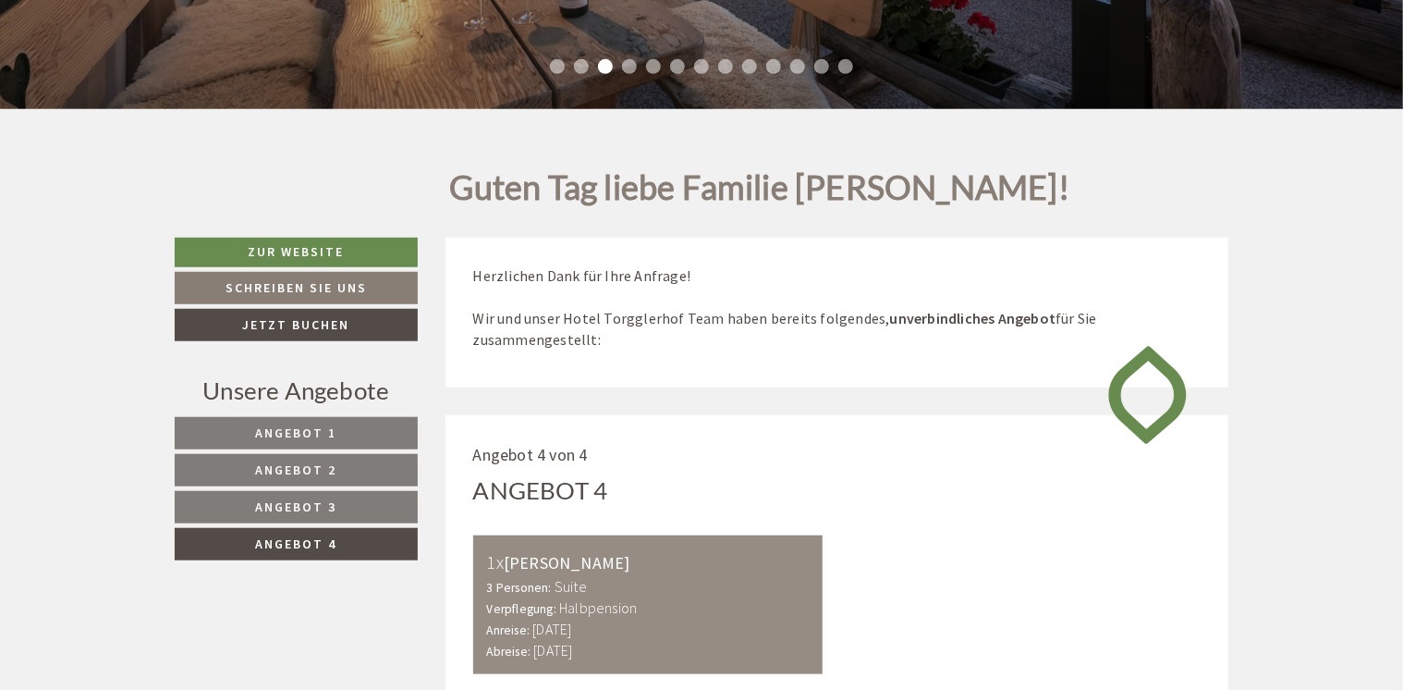
scroll to position [623, 0]
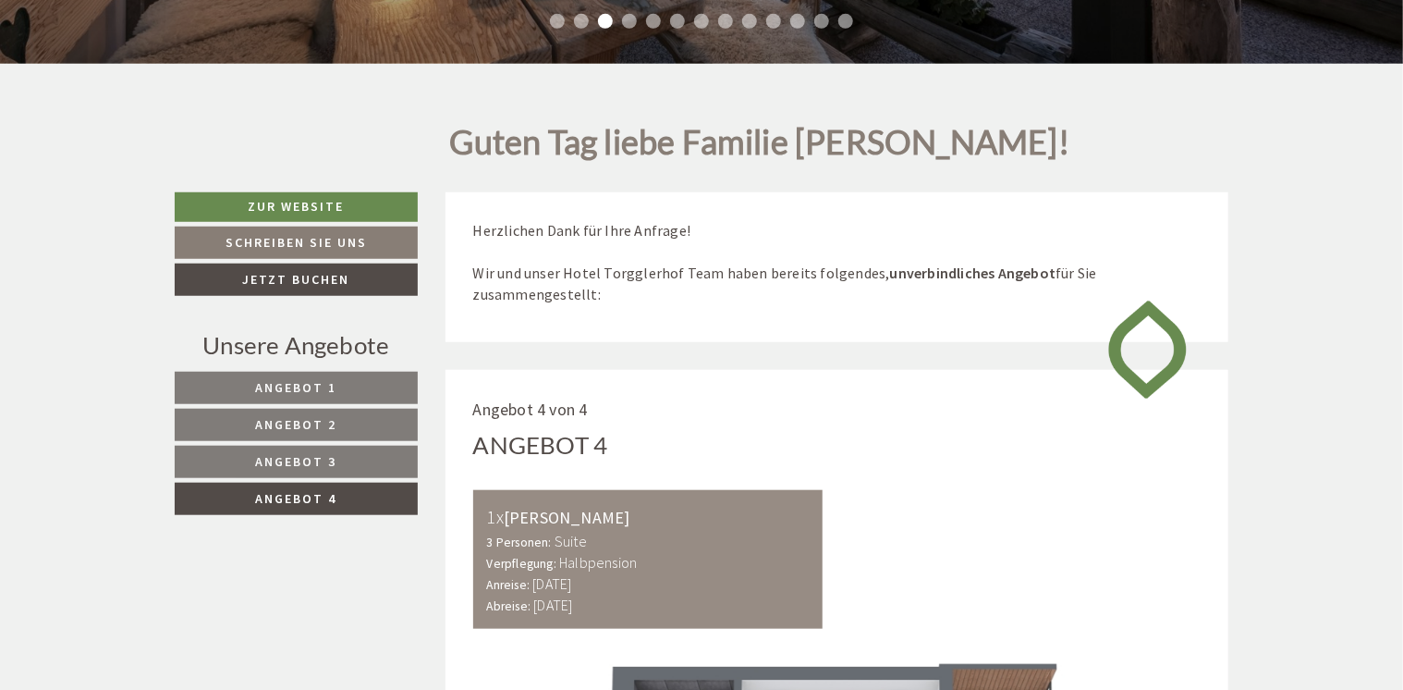
click at [291, 449] on link "Angebot 3" at bounding box center [296, 462] width 243 height 32
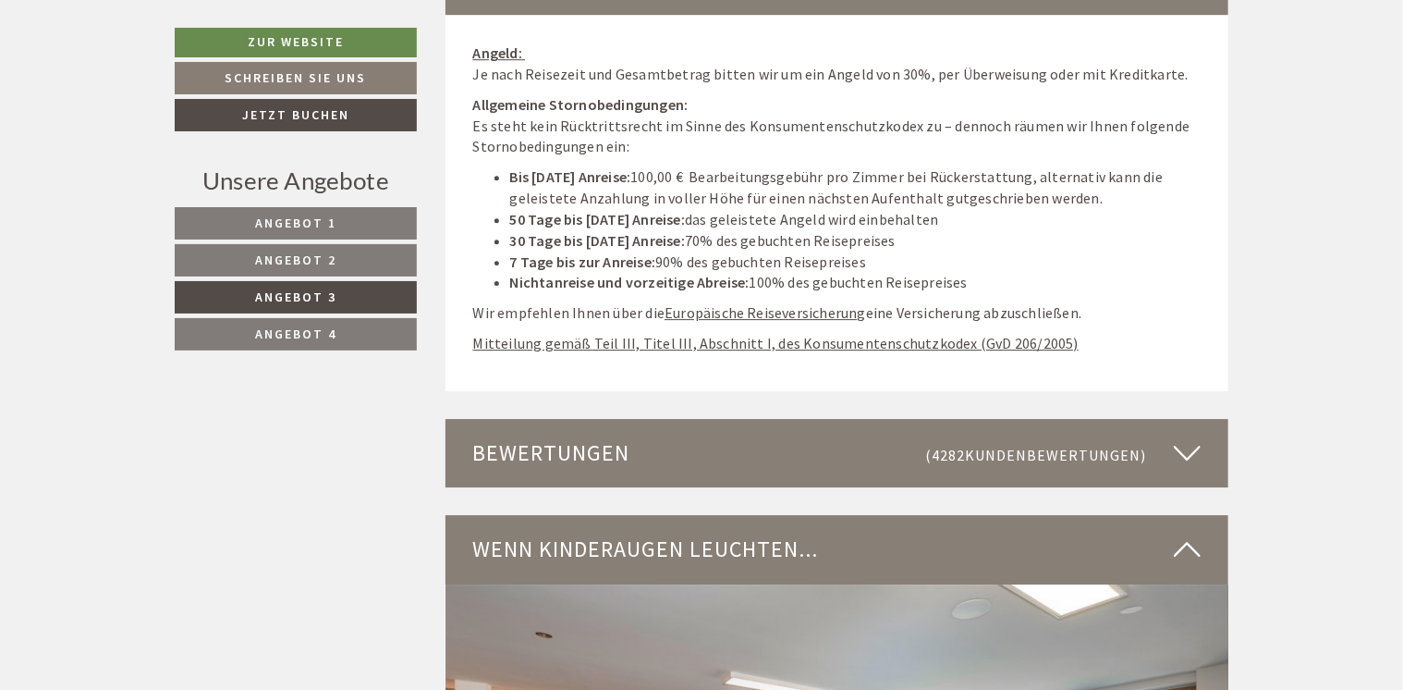
scroll to position [2773, 0]
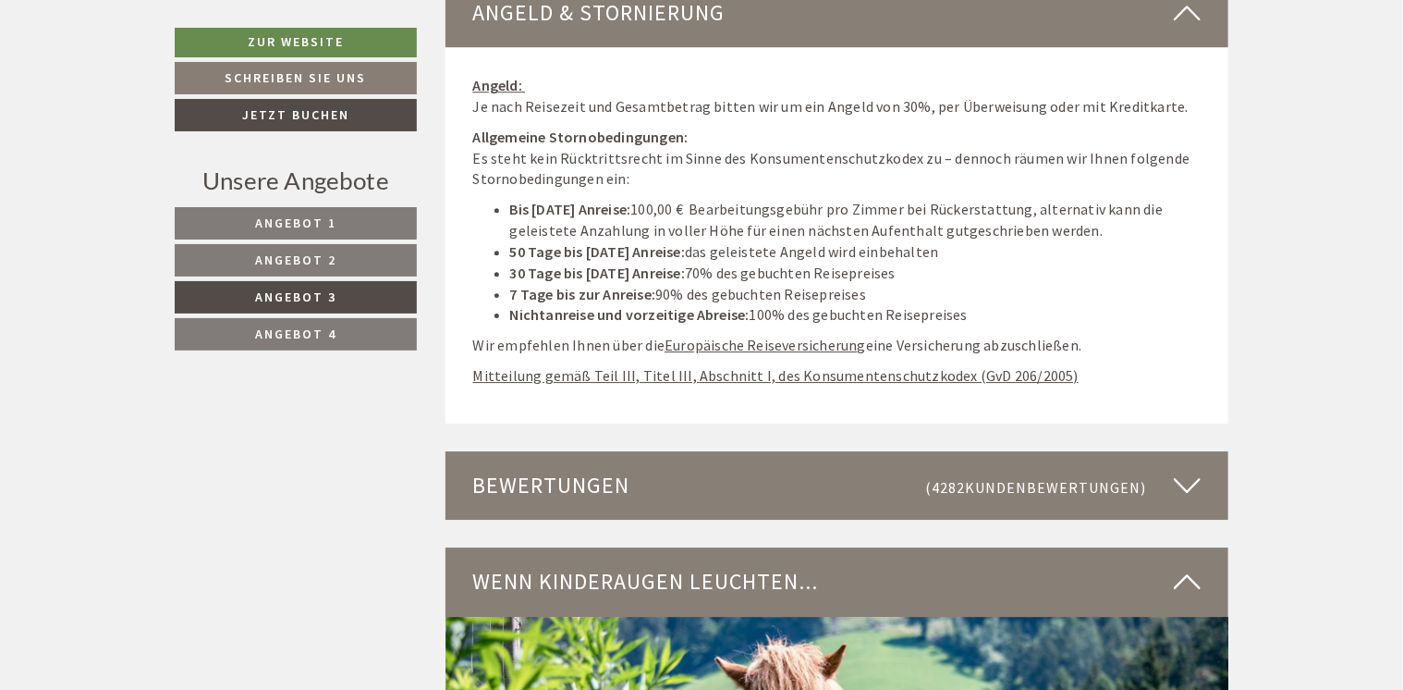
click at [286, 297] on span "Angebot 3" at bounding box center [295, 296] width 81 height 17
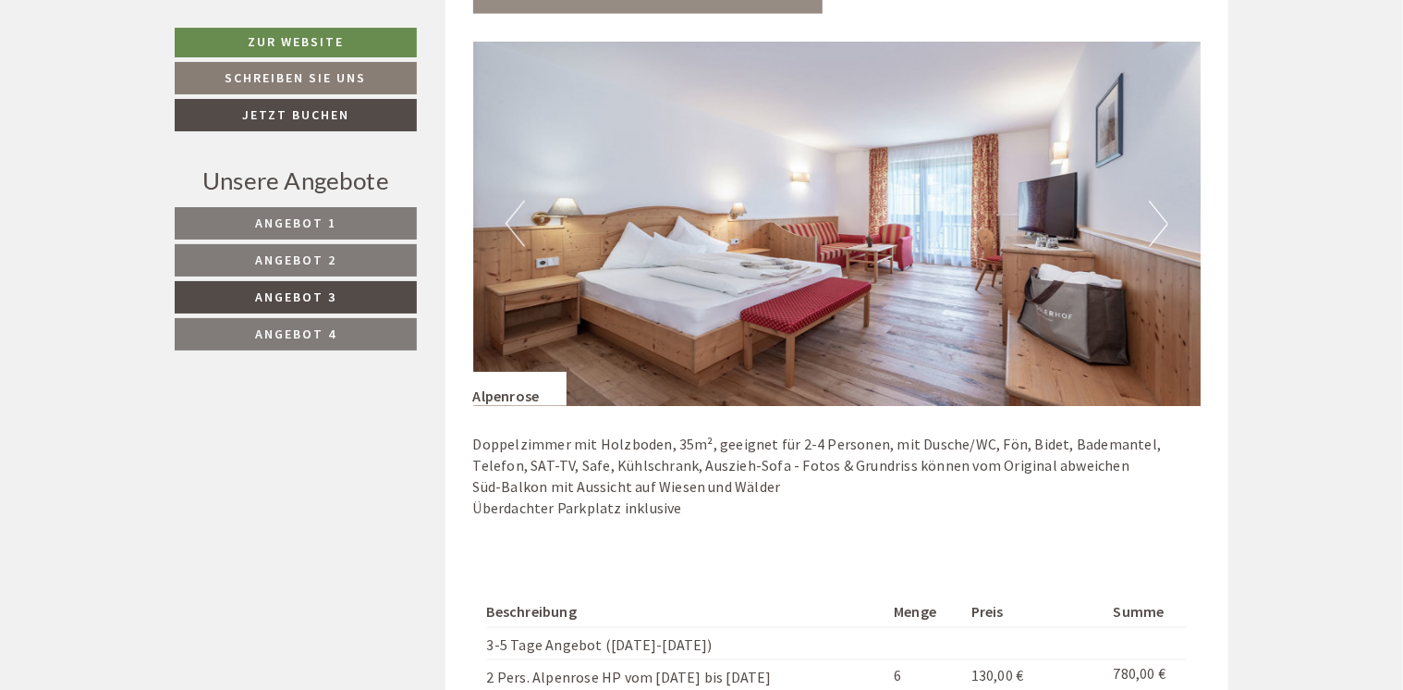
scroll to position [1270, 0]
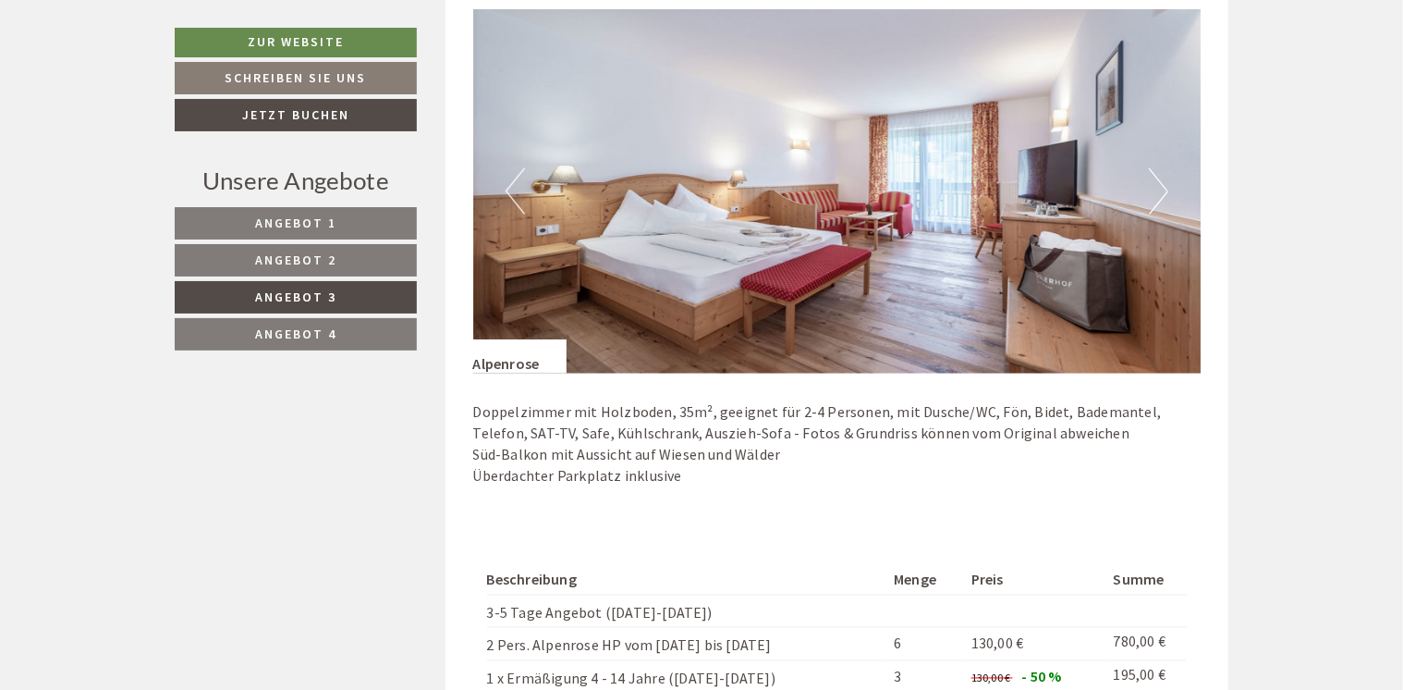
click at [271, 323] on link "Angebot 4" at bounding box center [296, 334] width 242 height 32
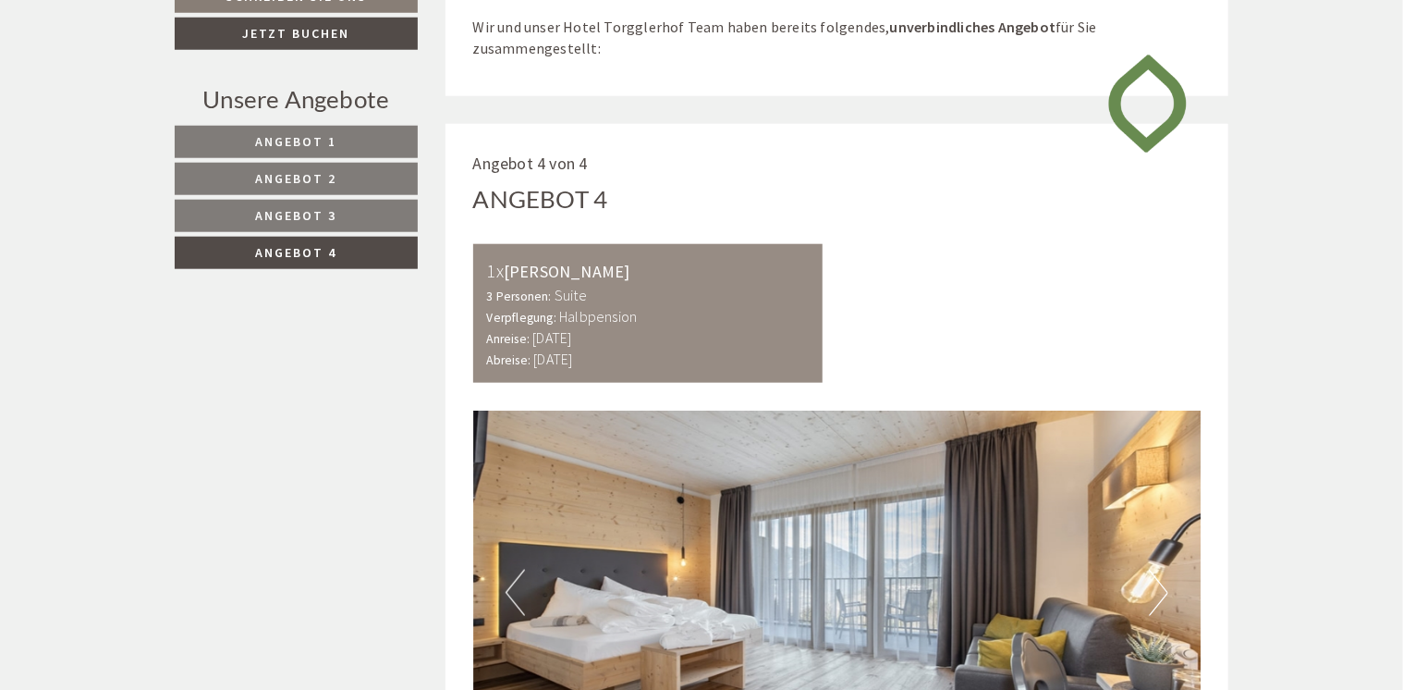
scroll to position [623, 0]
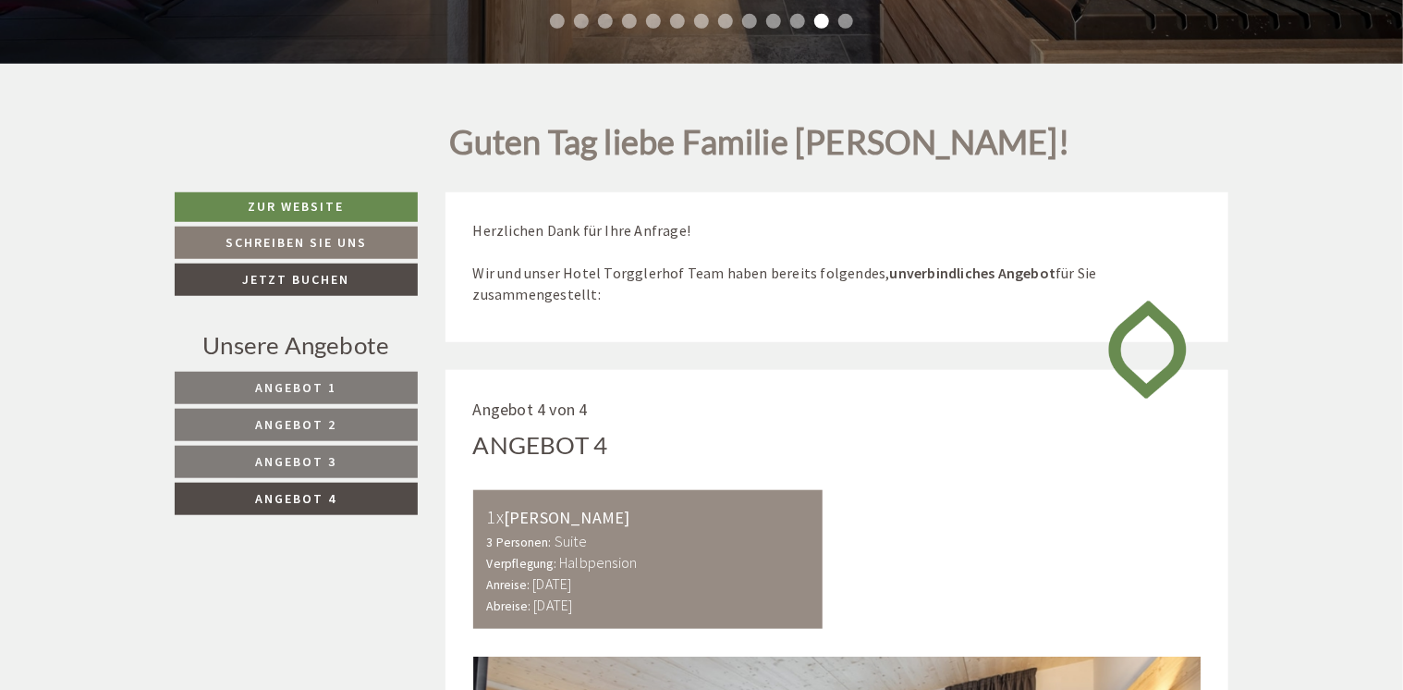
click at [305, 449] on link "Angebot 3" at bounding box center [296, 462] width 243 height 32
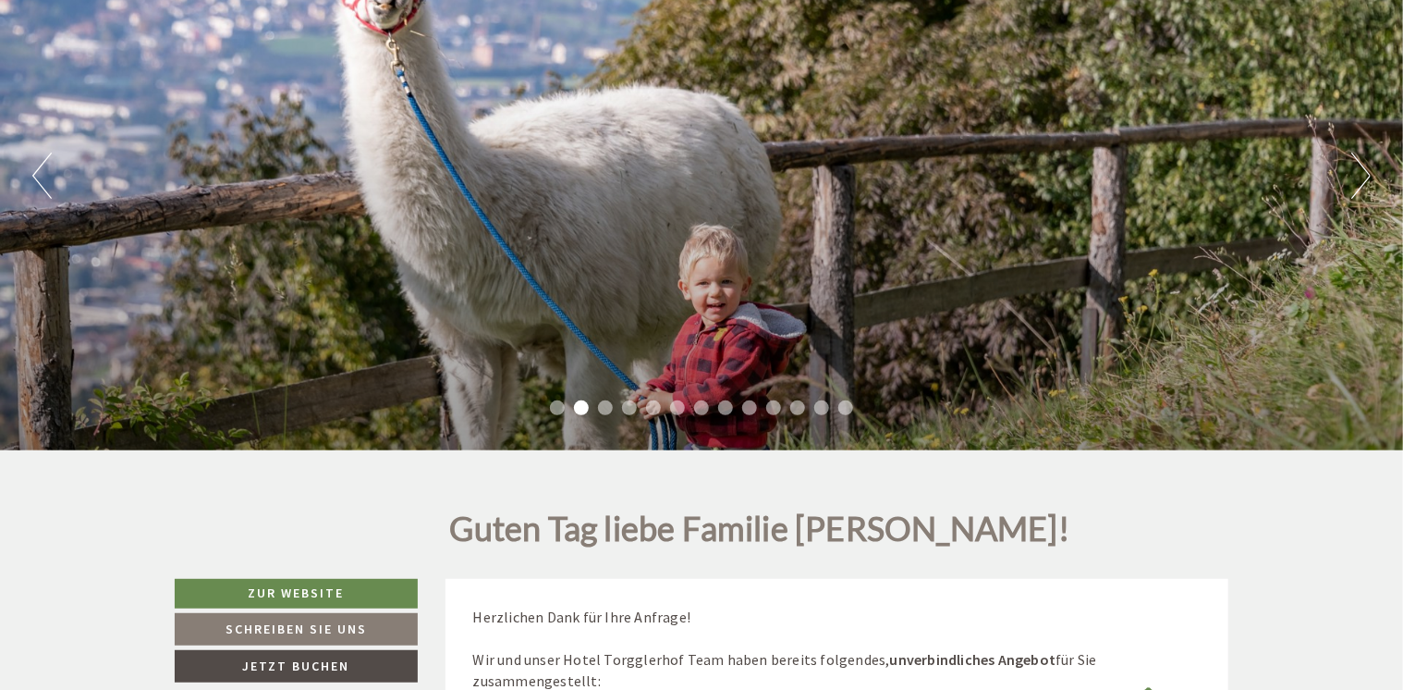
scroll to position [0, 0]
